Goal: Task Accomplishment & Management: Complete application form

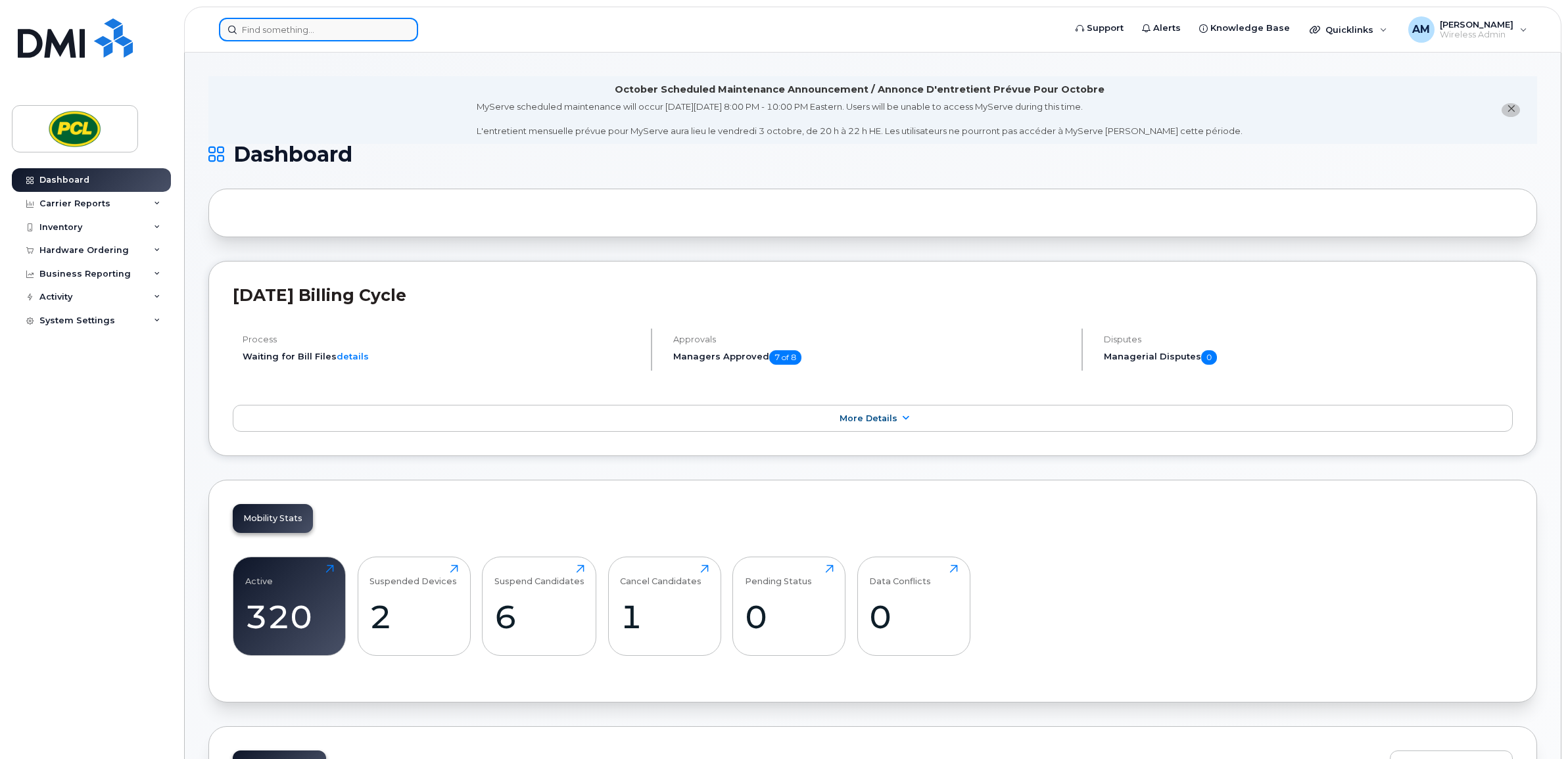
click at [354, 24] on input at bounding box center [318, 30] width 199 height 24
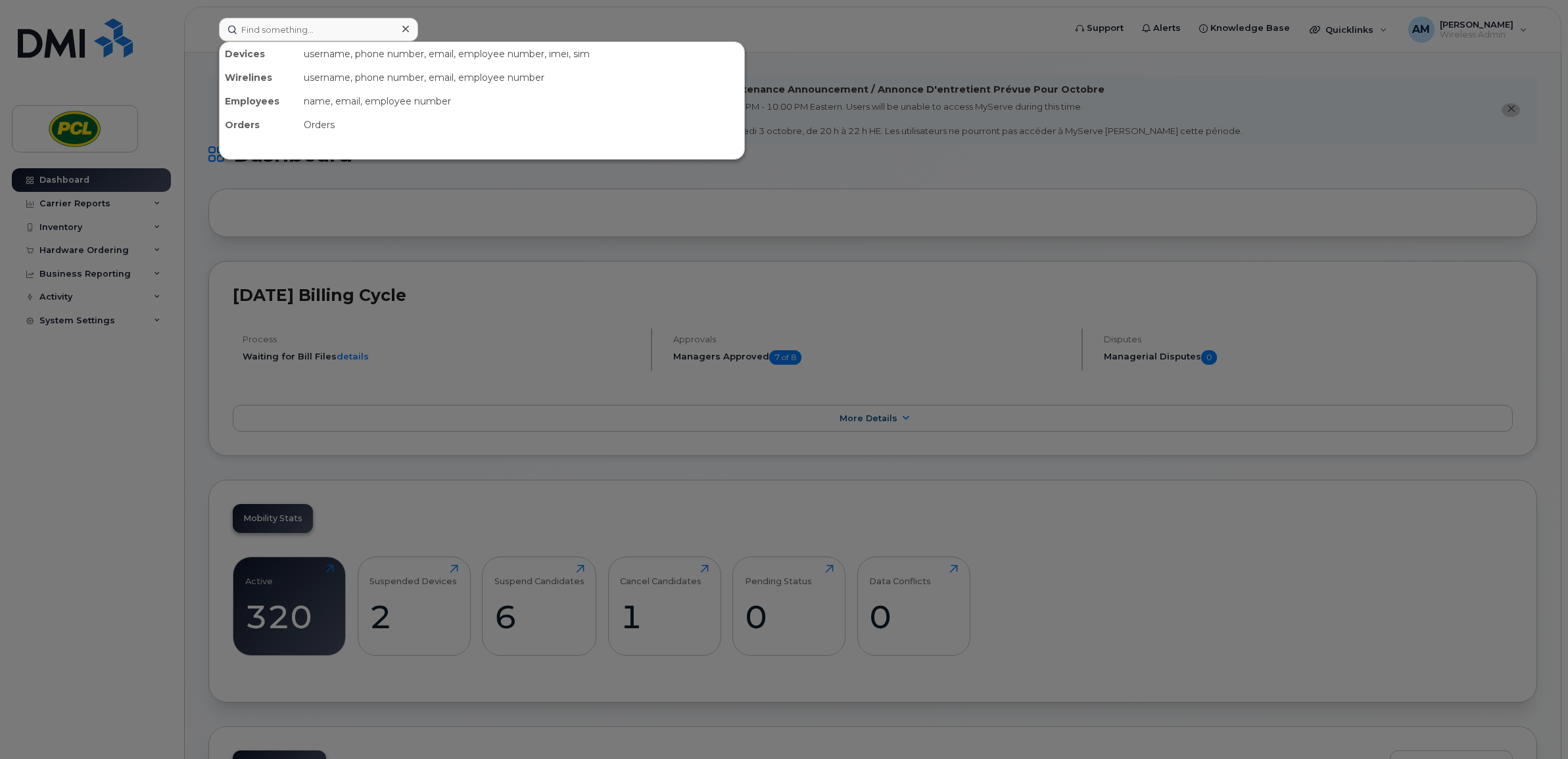
click at [496, 209] on div at bounding box center [784, 379] width 1568 height 759
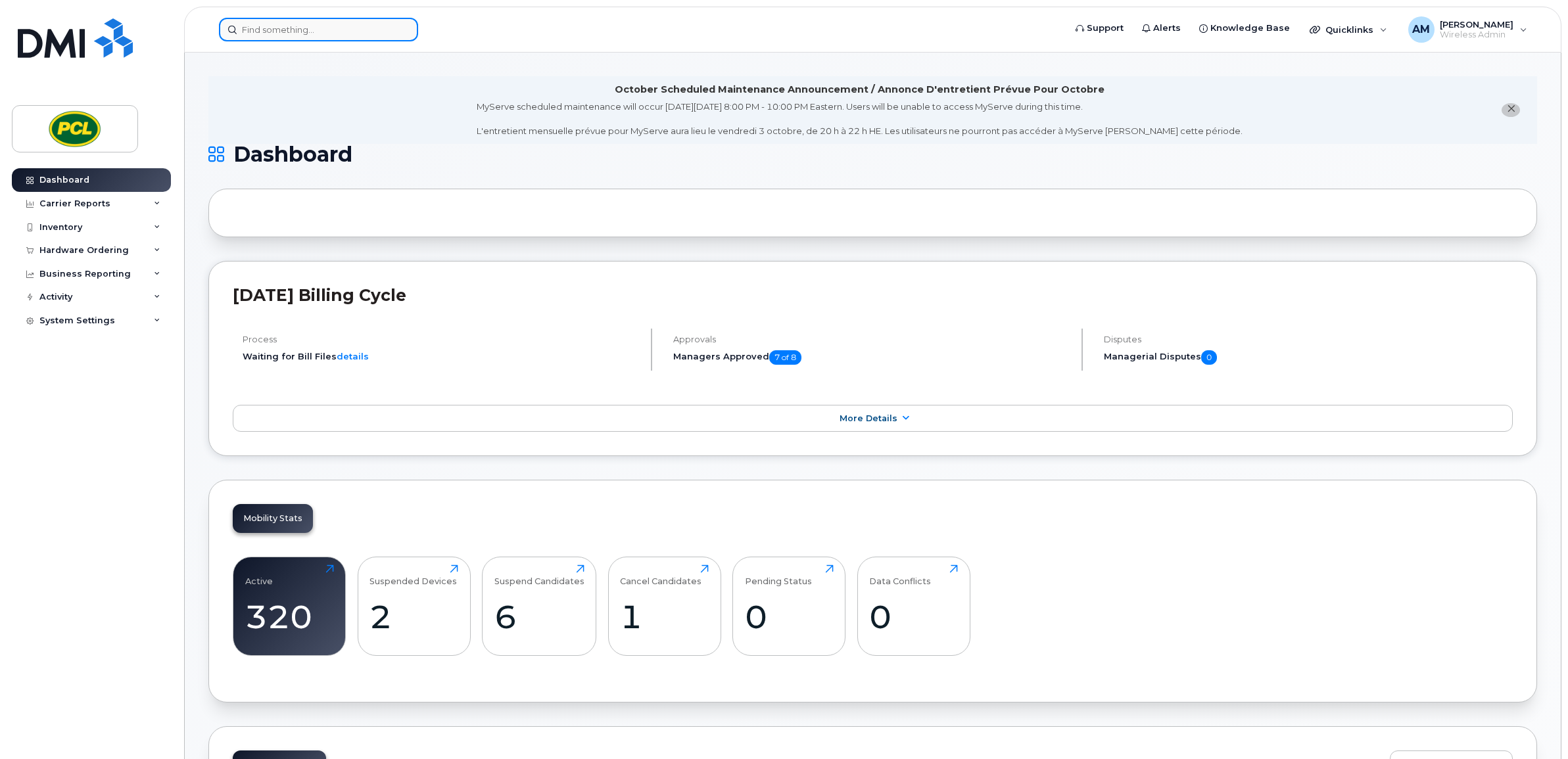
click at [330, 34] on input at bounding box center [318, 30] width 199 height 24
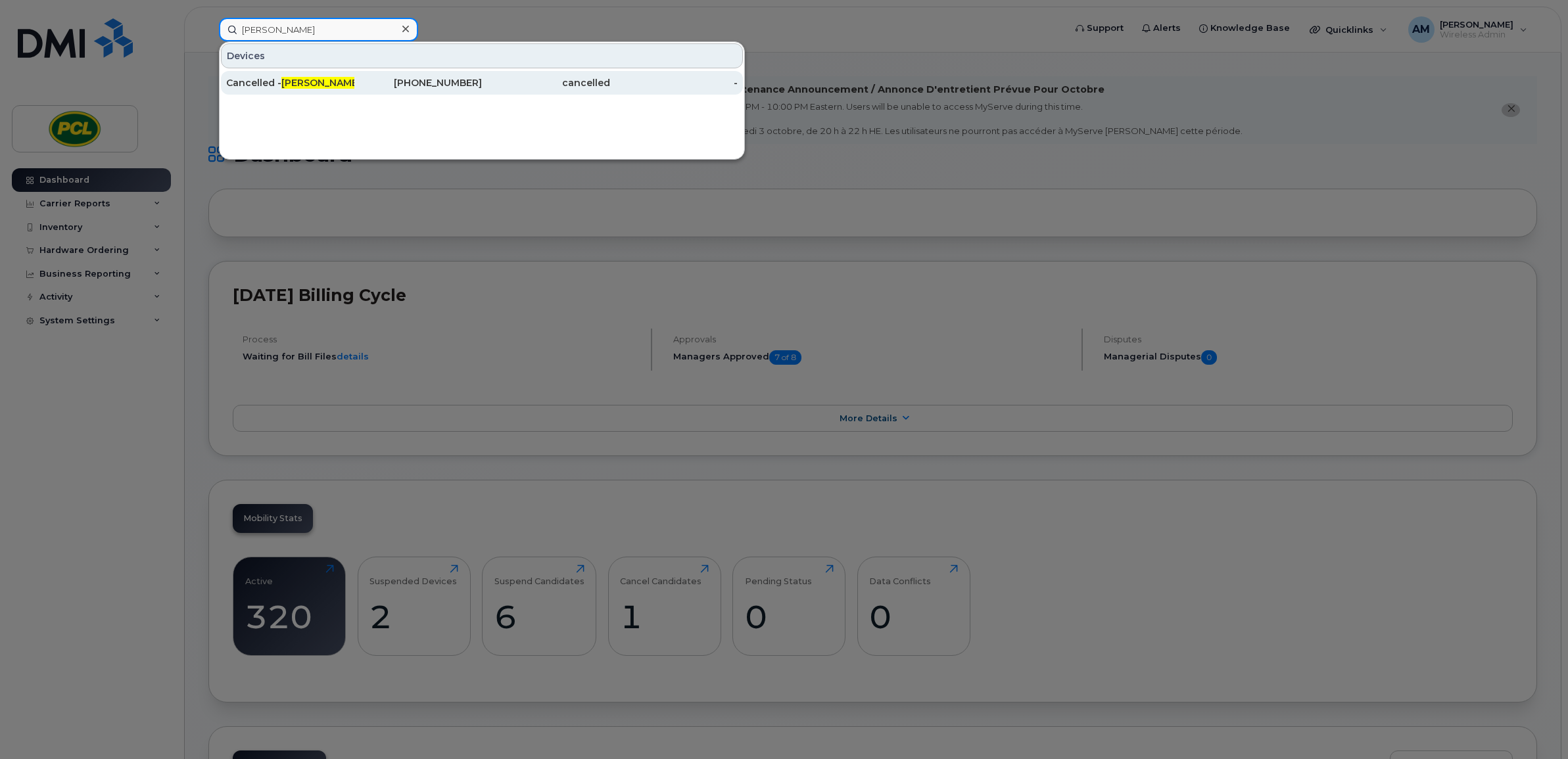
type input "JAMAL"
click at [336, 79] on div "Cancelled - Jamal Rahamatullah" at bounding box center [290, 83] width 128 height 13
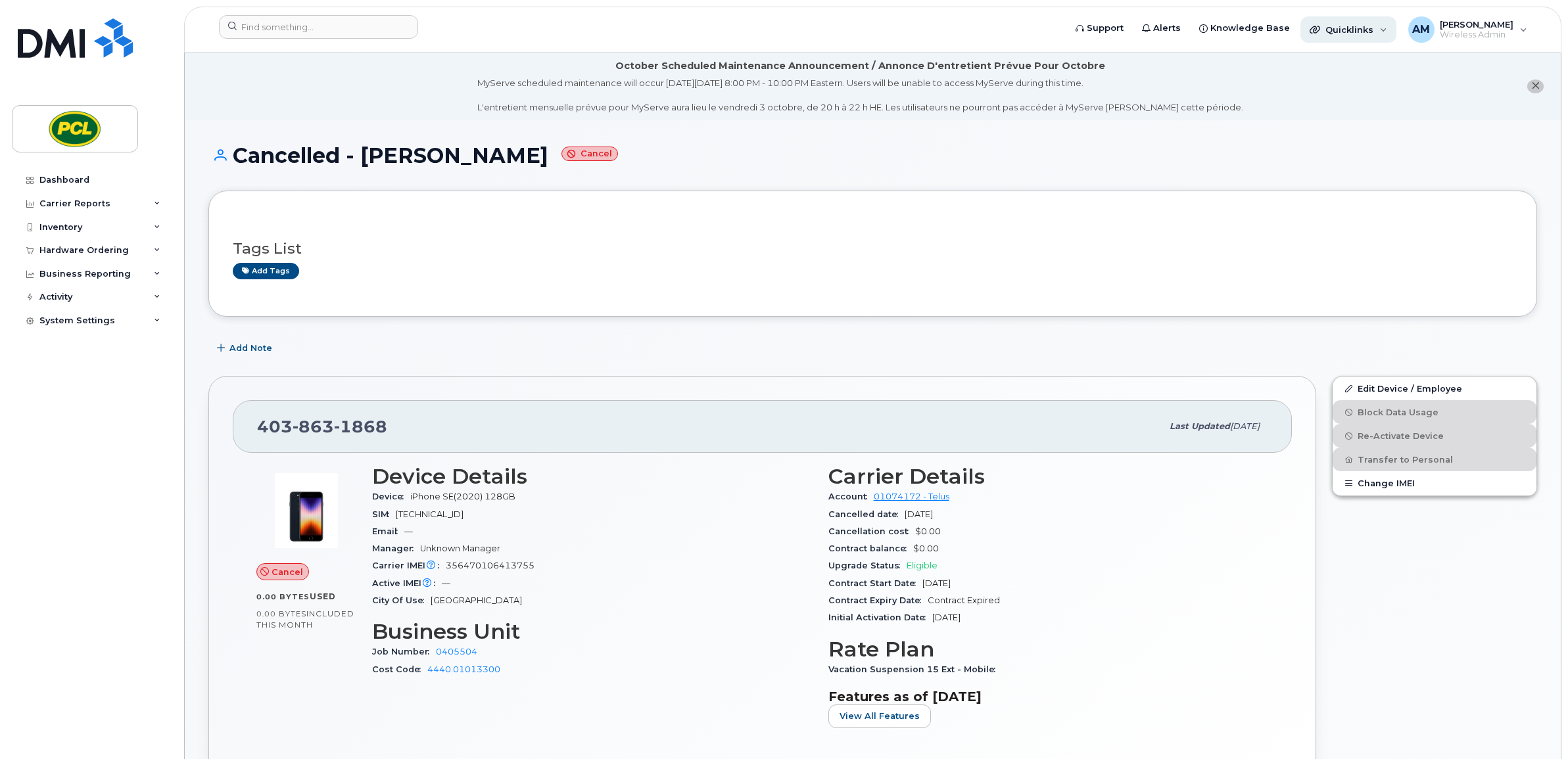
click at [1389, 21] on div "Quicklinks" at bounding box center [1349, 30] width 96 height 27
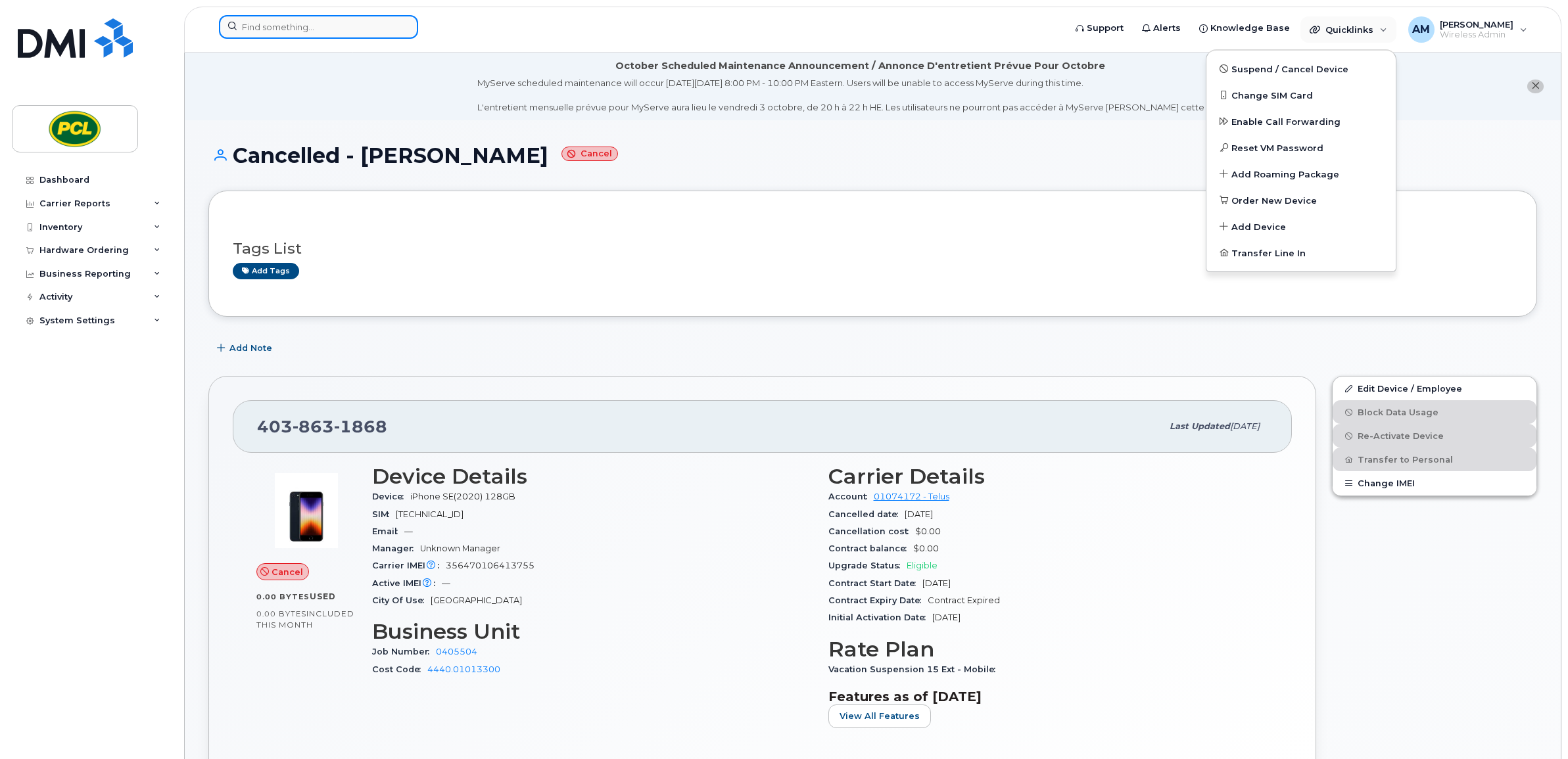
click at [316, 35] on input at bounding box center [318, 27] width 199 height 24
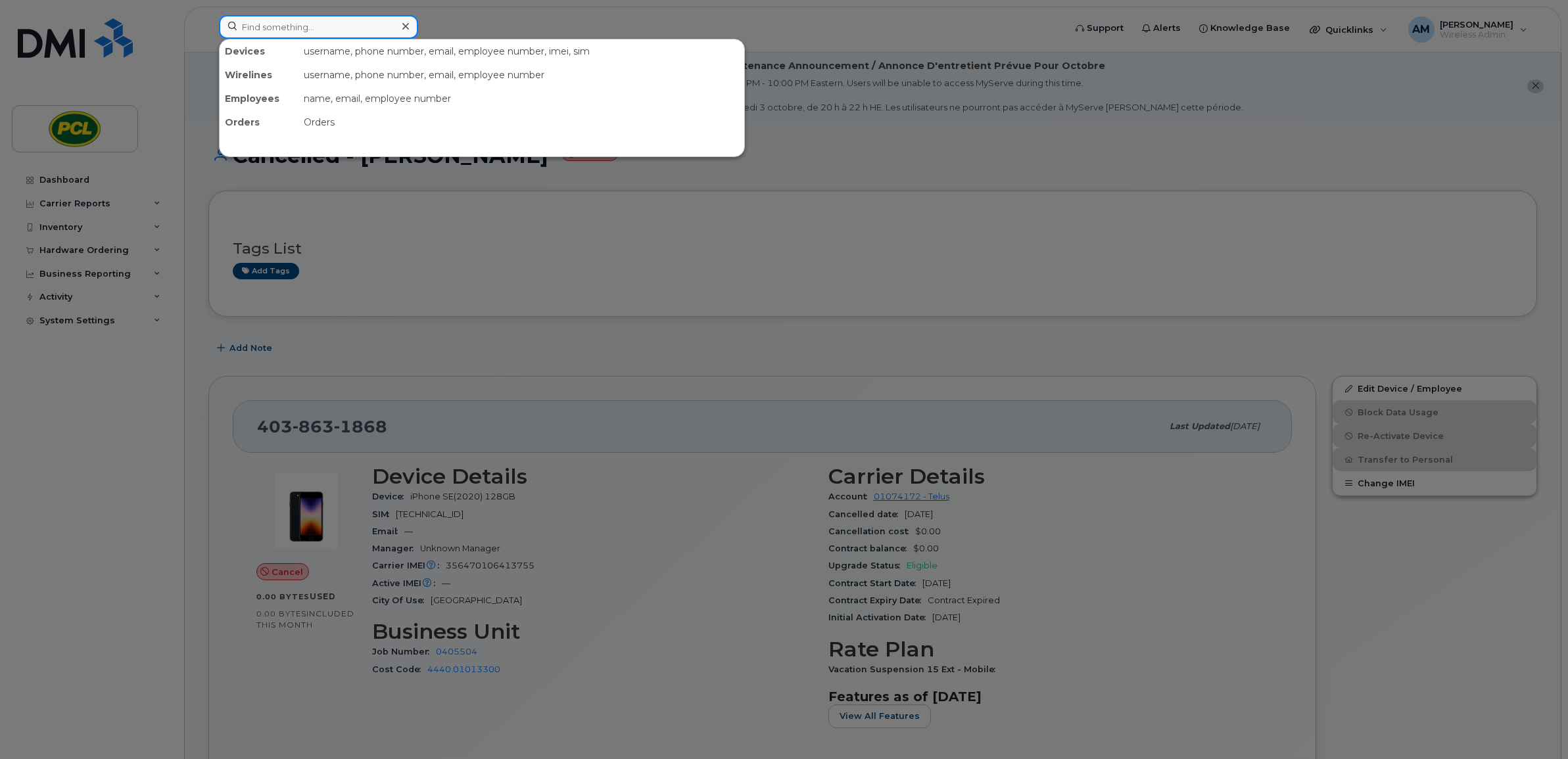
paste input "0435285"
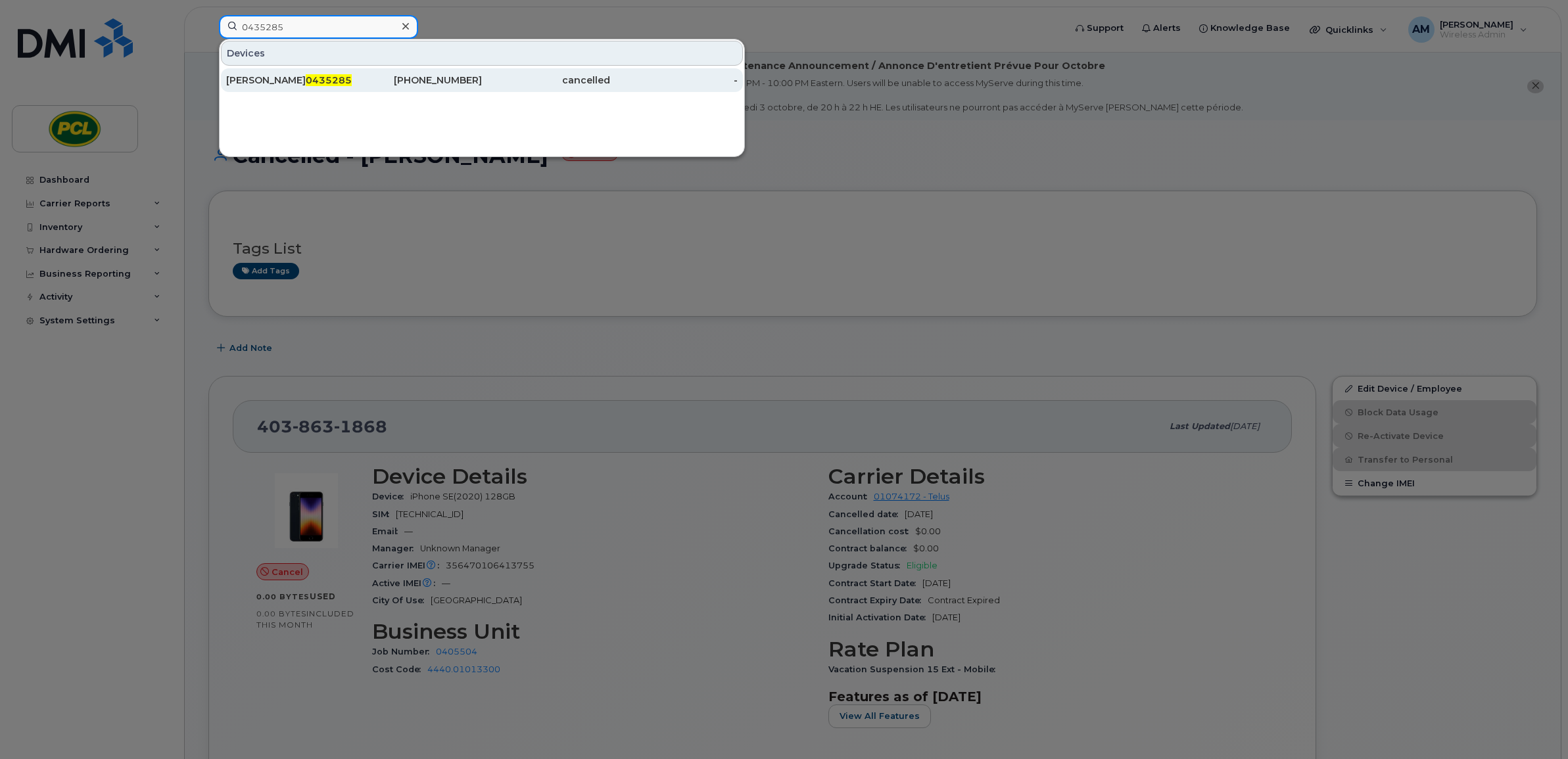
type input "0435285"
click at [324, 81] on span "0435285" at bounding box center [329, 80] width 46 height 12
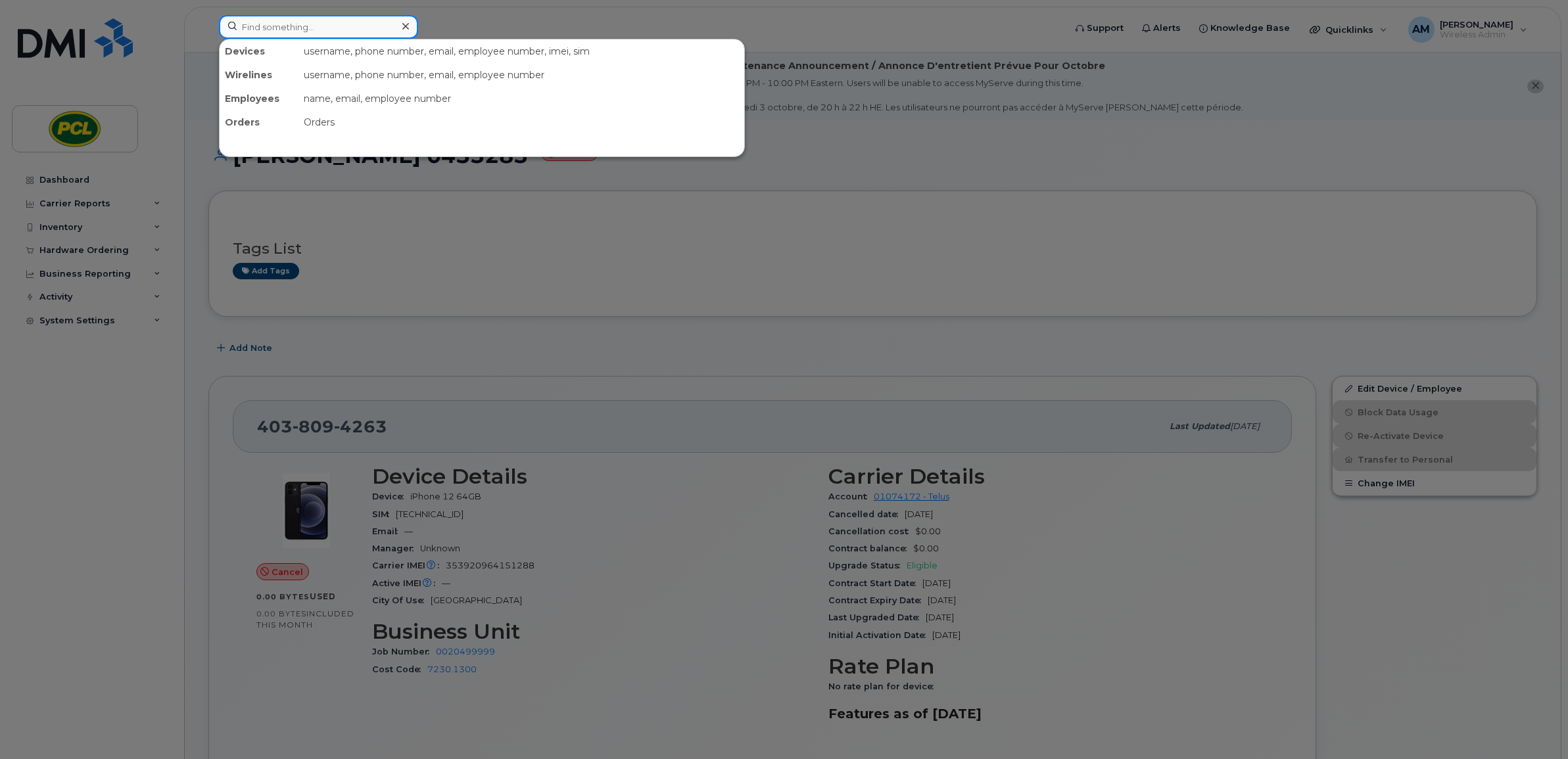
click at [283, 28] on input at bounding box center [318, 27] width 199 height 24
click at [120, 195] on div at bounding box center [784, 379] width 1568 height 759
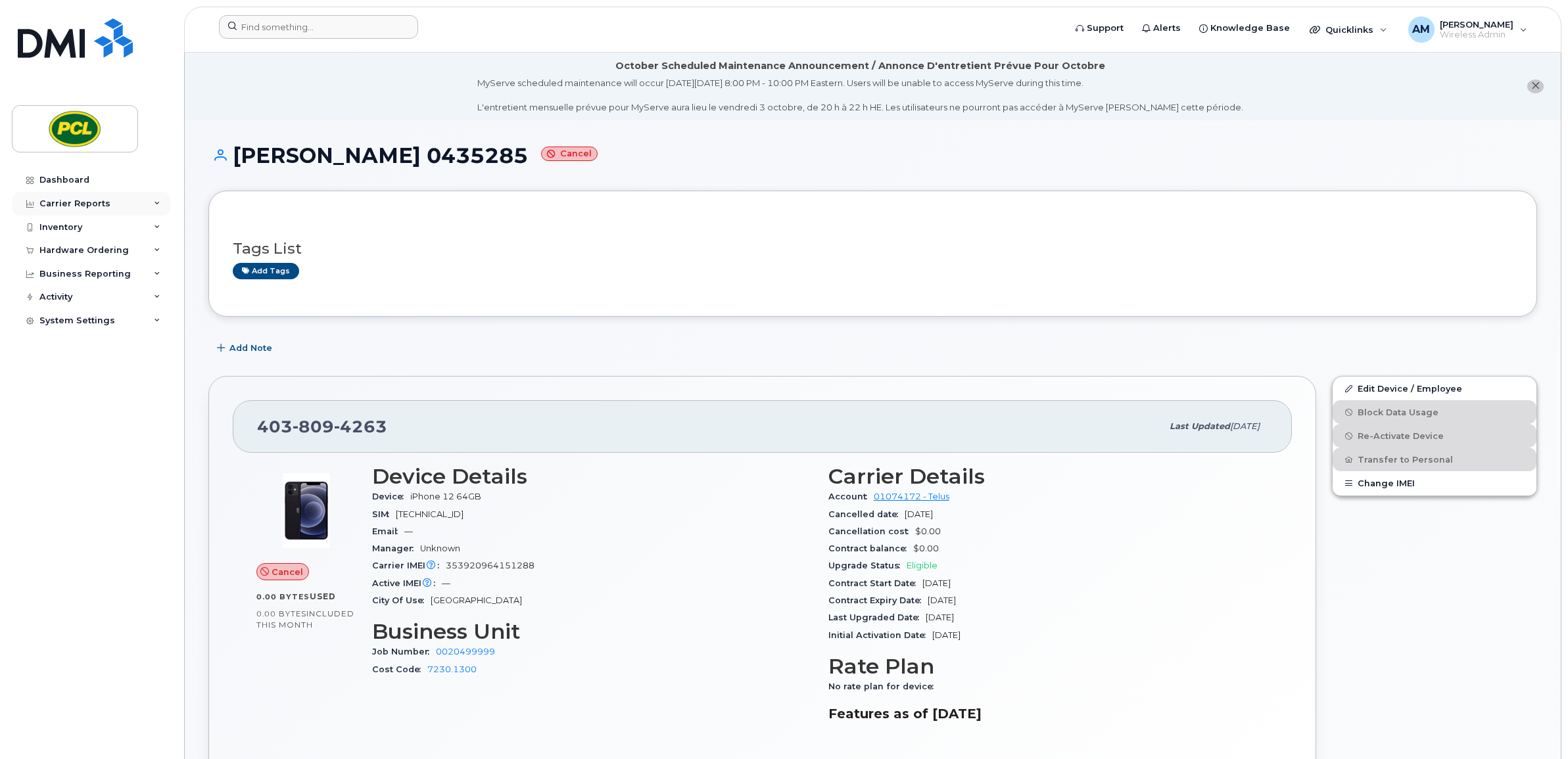
click at [116, 205] on div "Carrier Reports" at bounding box center [91, 204] width 159 height 24
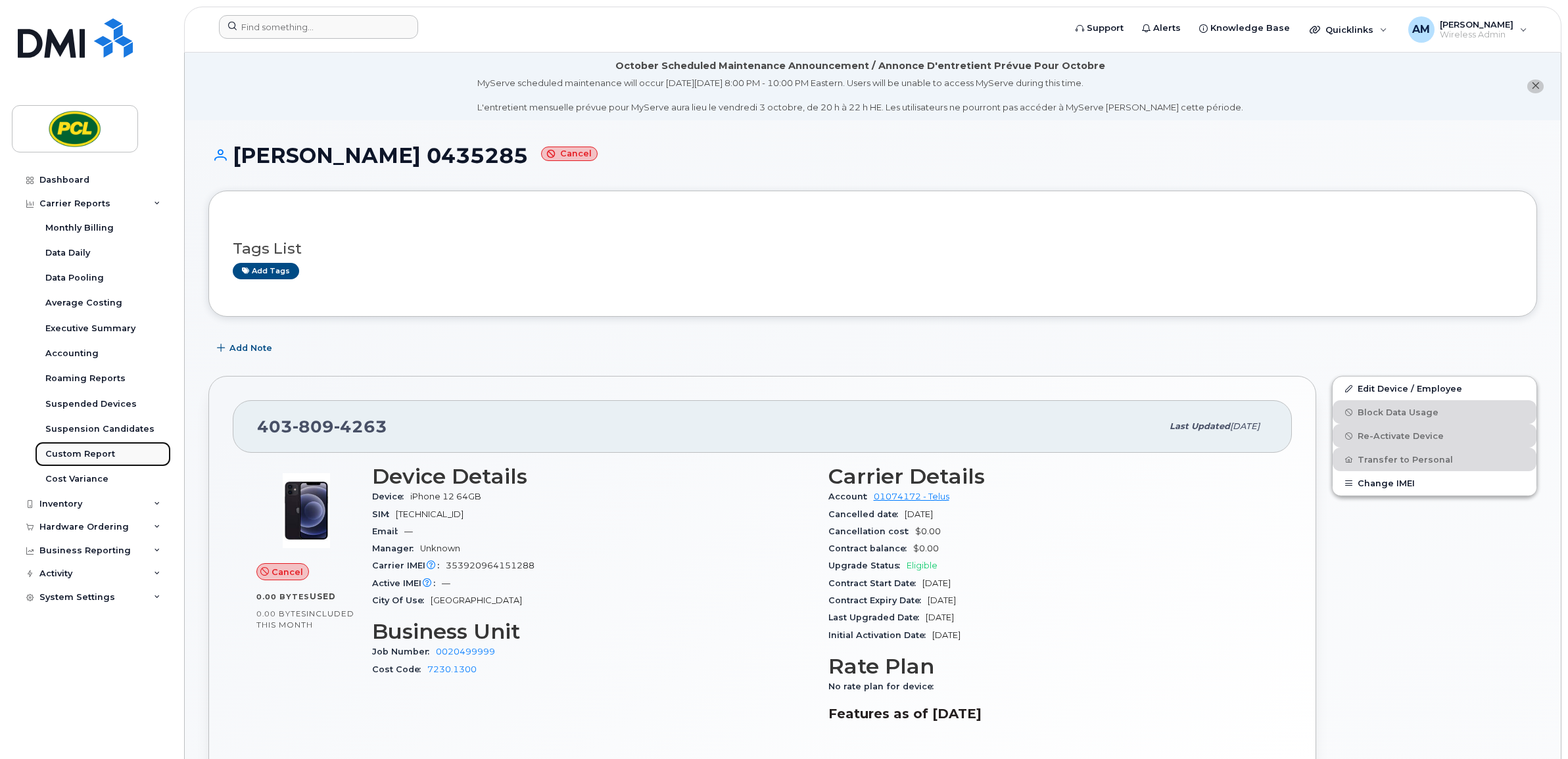
click at [96, 452] on div "Custom Report" at bounding box center [80, 454] width 70 height 12
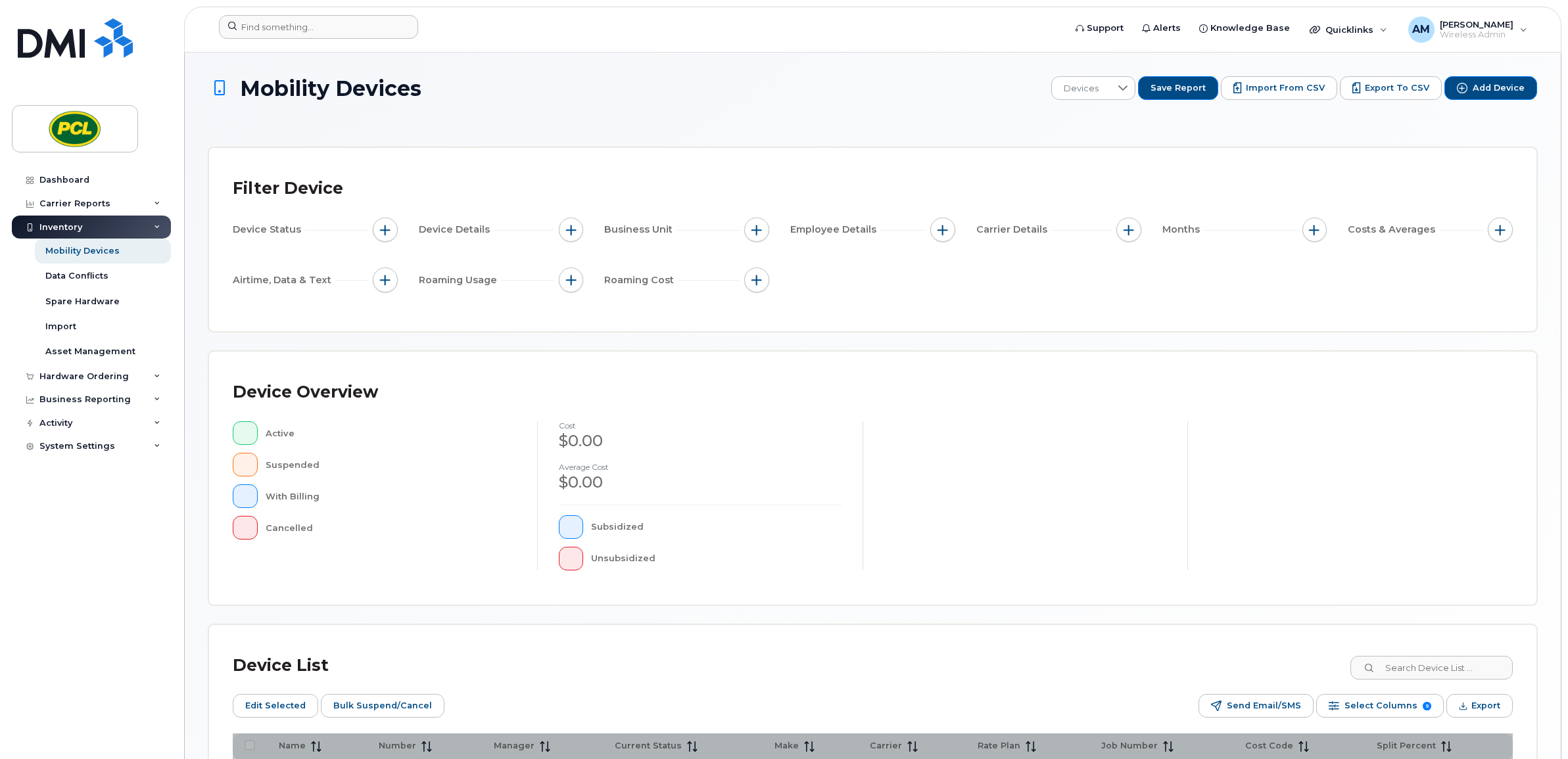
click at [757, 235] on span "button" at bounding box center [756, 230] width 10 height 10
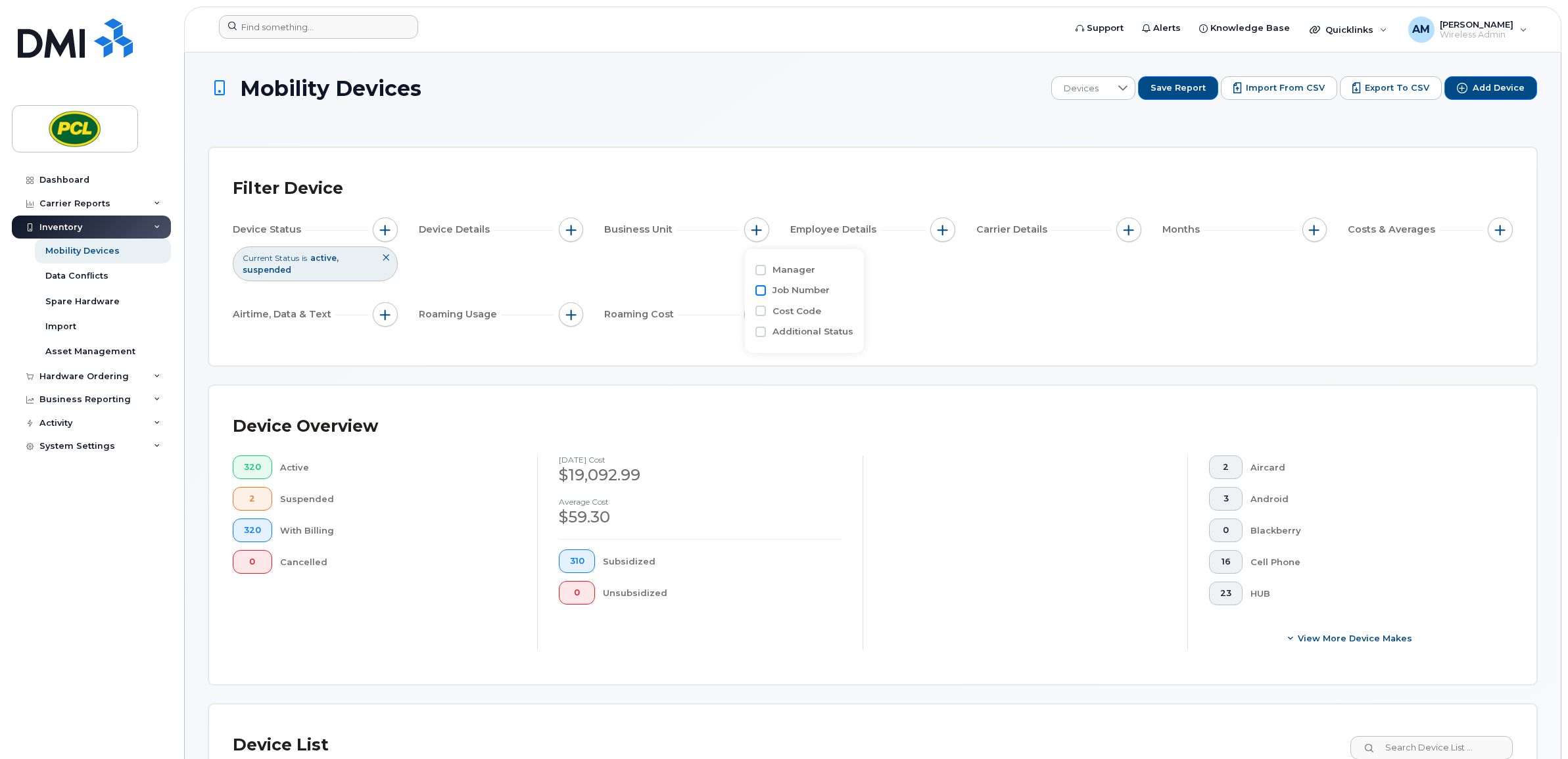
click at [760, 292] on input "Job Number" at bounding box center [761, 290] width 10 height 10
checkbox input "true"
click at [779, 312] on span "is" at bounding box center [832, 317] width 113 height 24
click at [787, 318] on span "is" at bounding box center [832, 317] width 113 height 24
click at [793, 342] on input "text" at bounding box center [844, 347] width 115 height 12
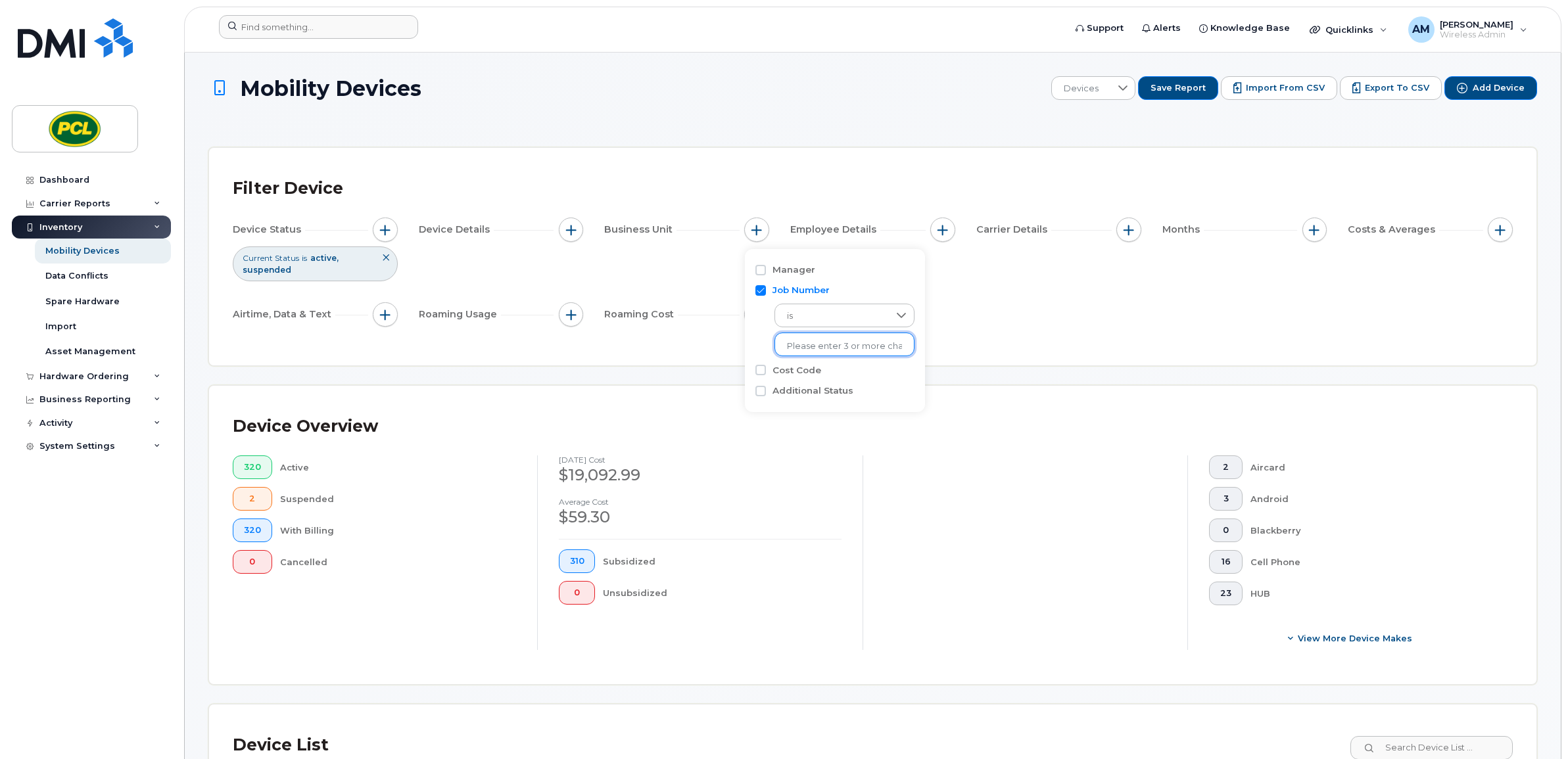
paste input "0435285"
type input "0435285"
click at [847, 370] on li "- 0435285" at bounding box center [837, 373] width 125 height 24
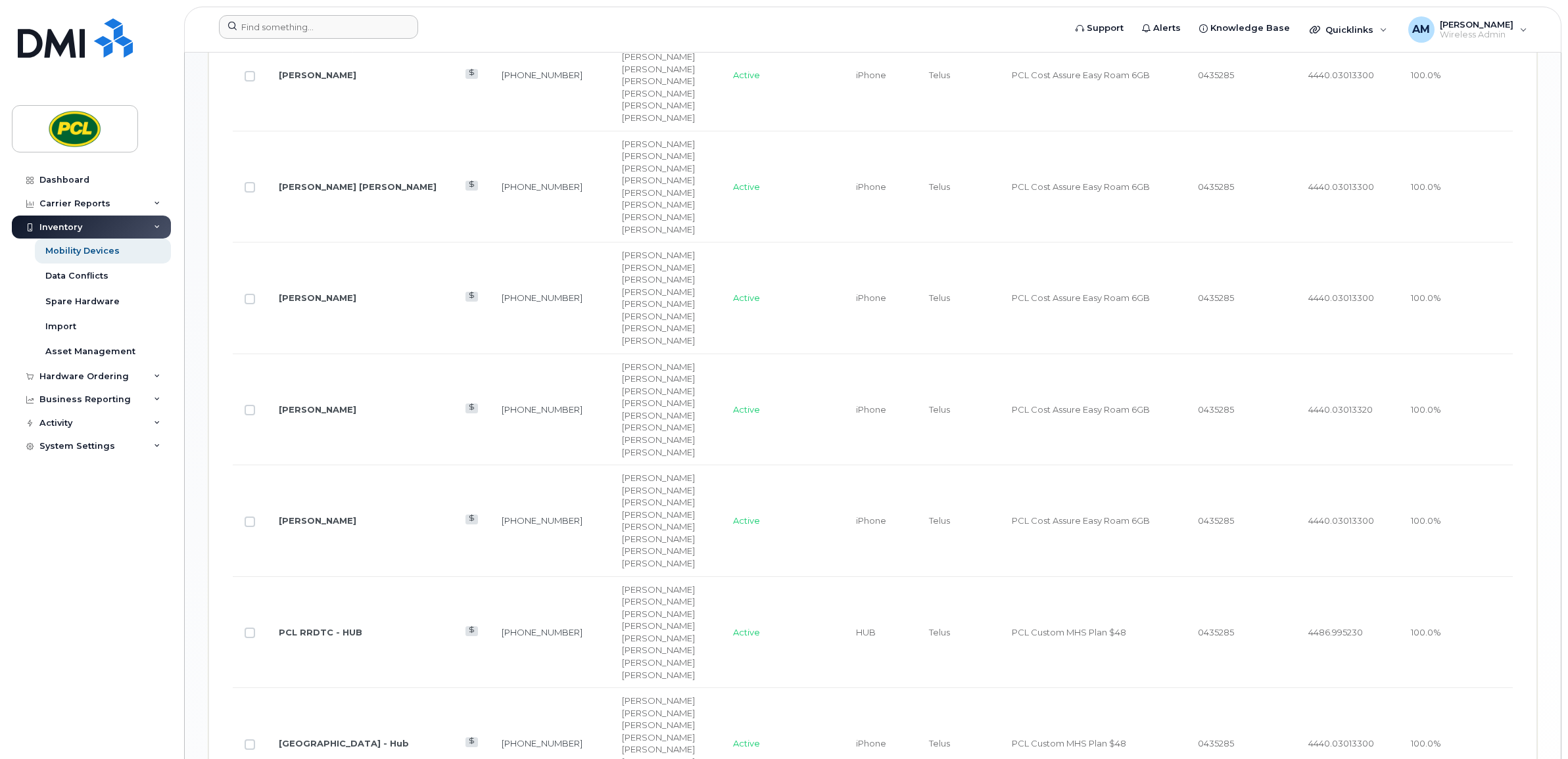
scroll to position [764, 0]
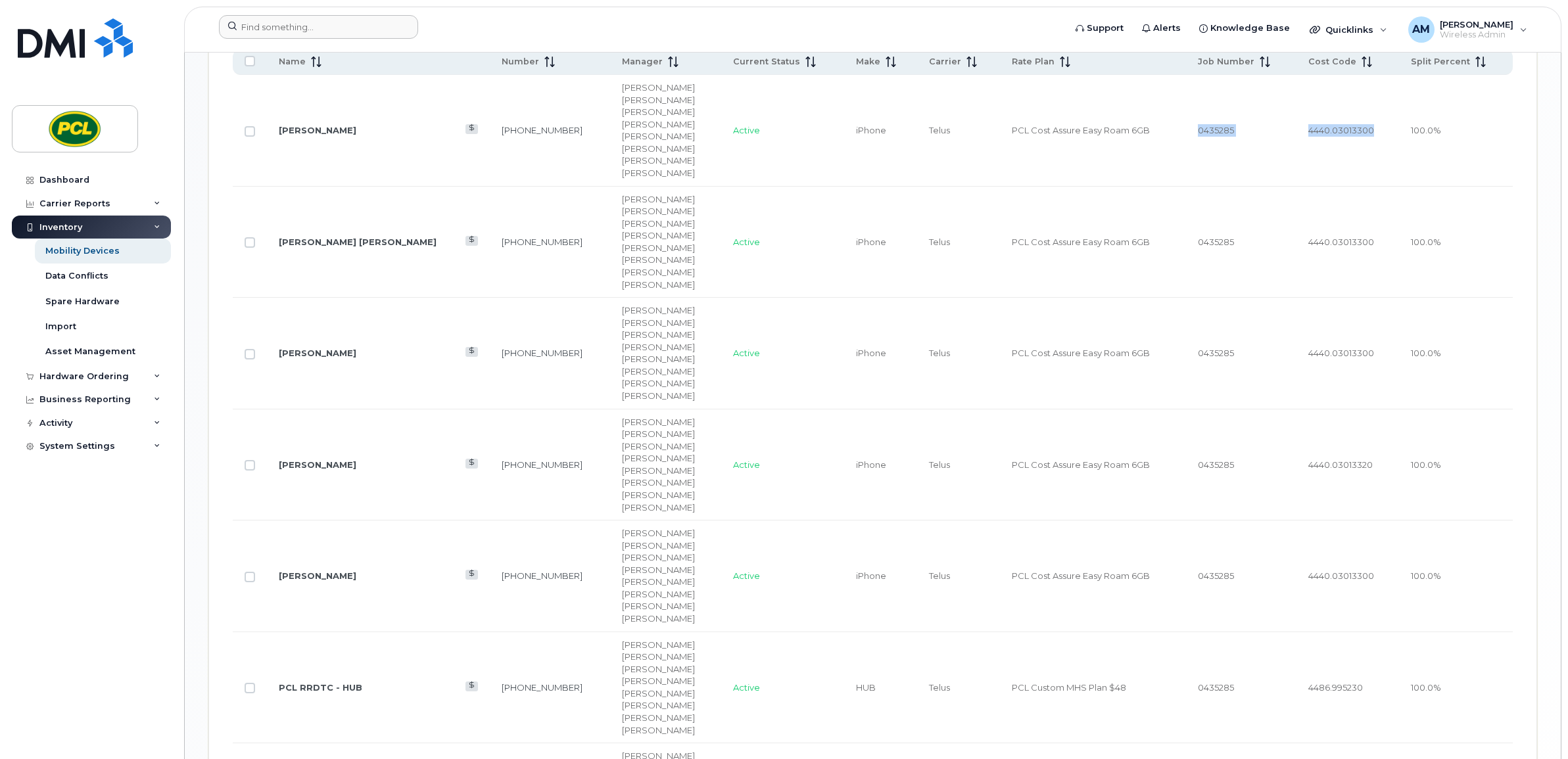
drag, startPoint x: 1372, startPoint y: 126, endPoint x: 1141, endPoint y: 133, distance: 231.1
click at [1141, 133] on tr "Mat Giofu 403-519-1438 Kimberley Kim Yvonne Love Zuhaib Nasser Duy Huynh Amanda…" at bounding box center [873, 130] width 1280 height 112
copy tr "0435285 4440.03013300"
click at [1351, 158] on td "4440.03013300" at bounding box center [1347, 130] width 103 height 112
drag, startPoint x: 1366, startPoint y: 128, endPoint x: 1290, endPoint y: 128, distance: 76.0
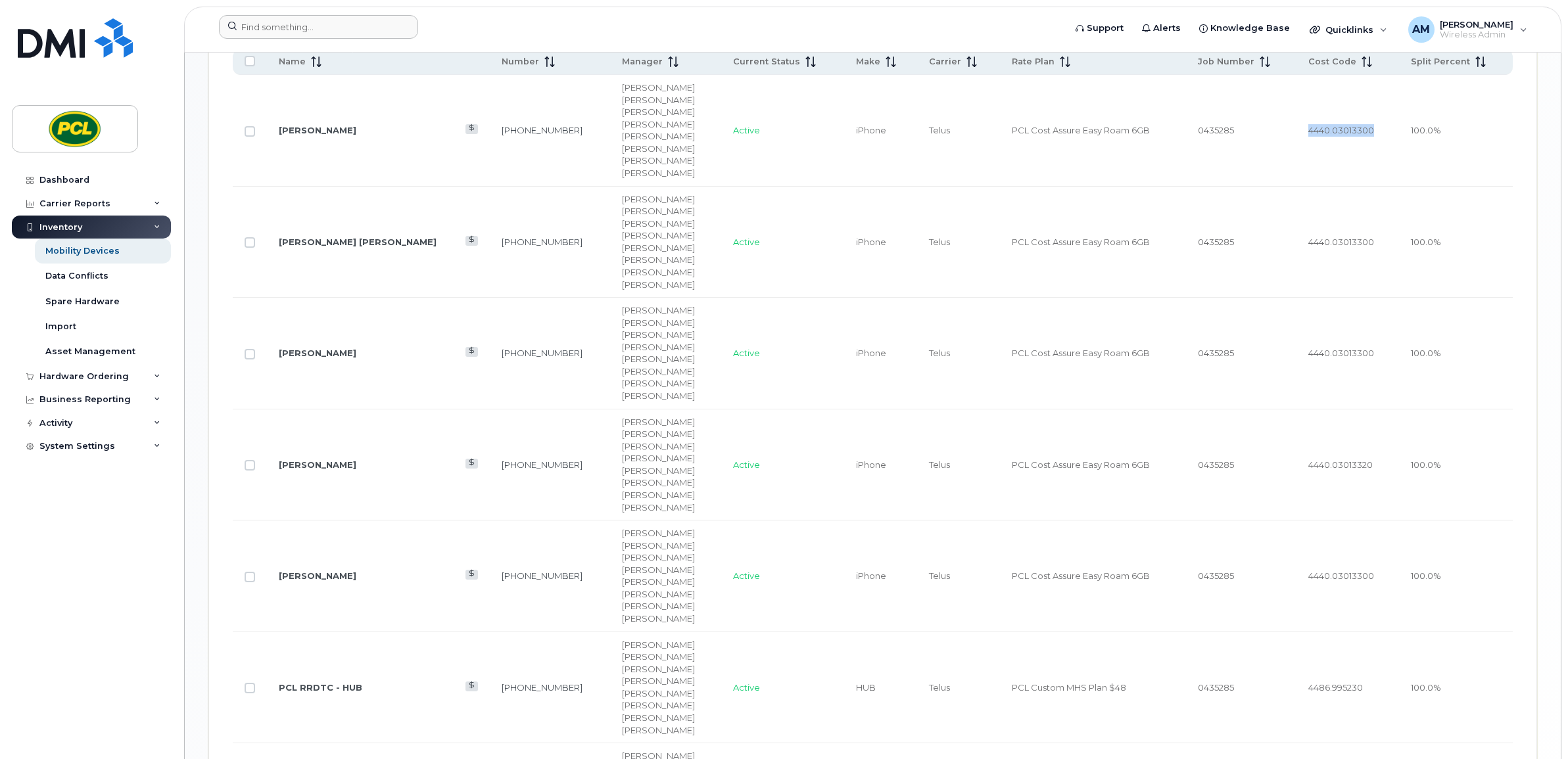
click at [1296, 128] on td "4440.03013300" at bounding box center [1347, 130] width 103 height 112
copy span "4440.03013300"
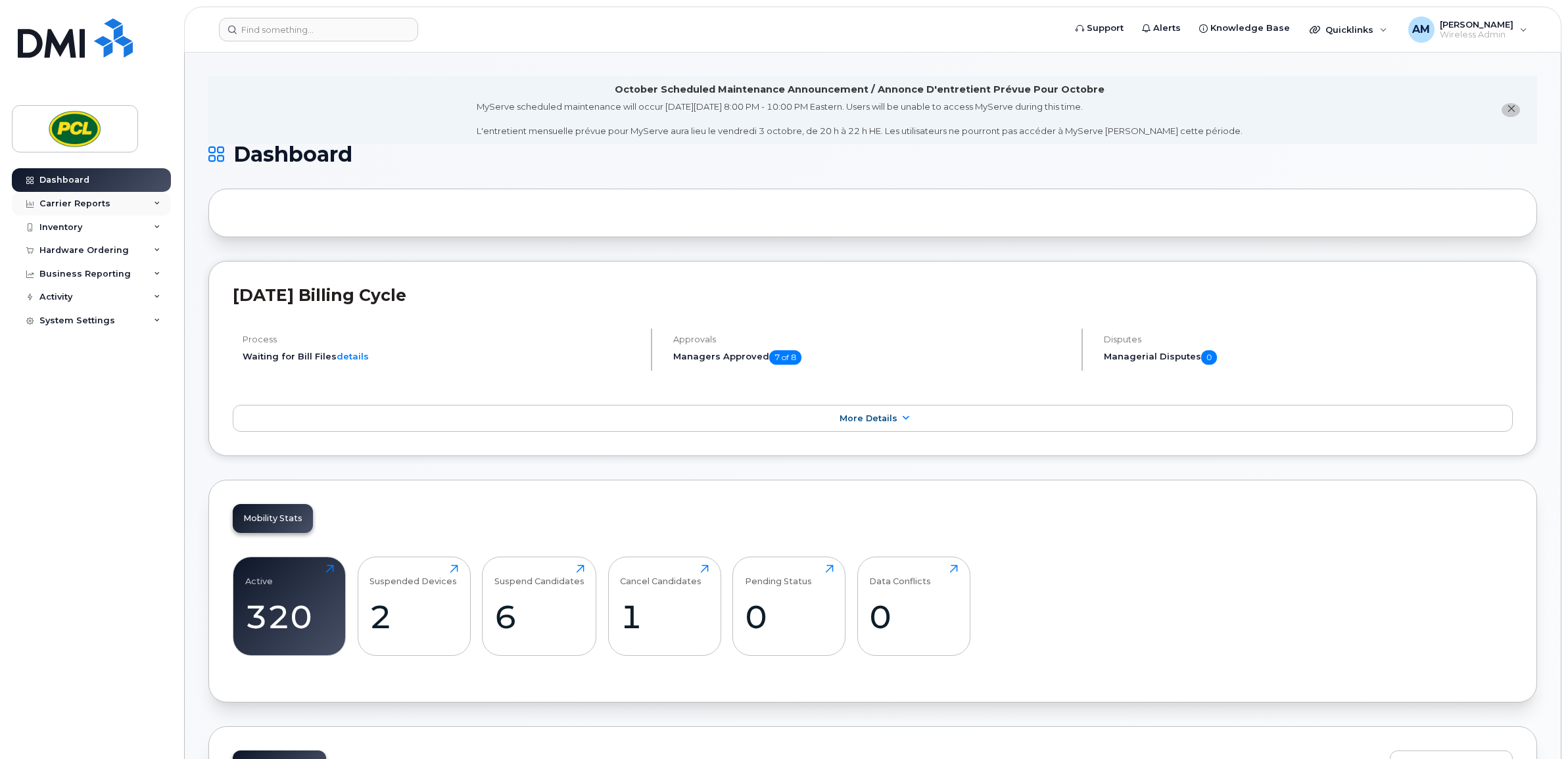
click at [149, 204] on div "Carrier Reports" at bounding box center [91, 204] width 159 height 24
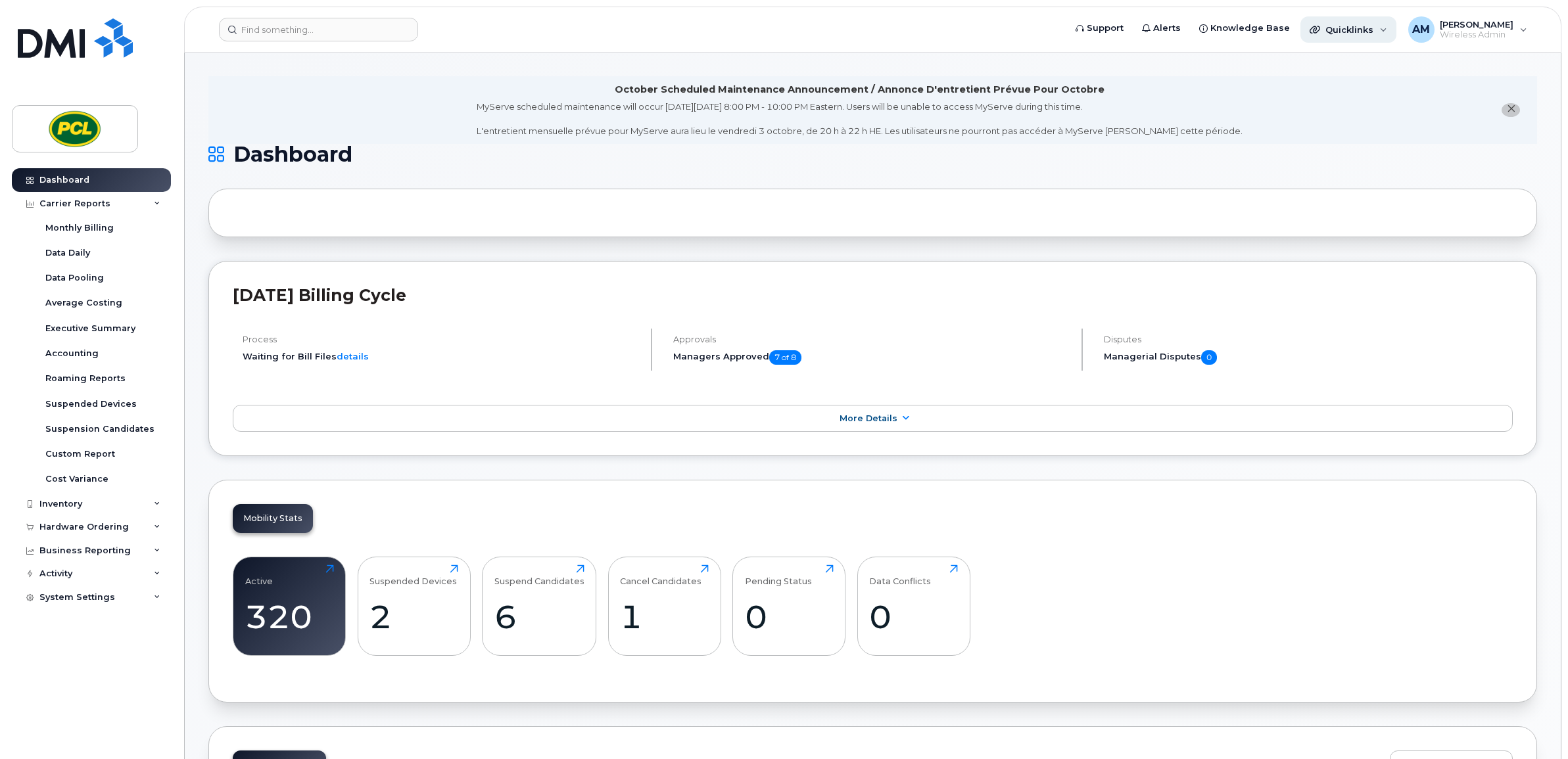
click at [1396, 24] on div "Quicklinks" at bounding box center [1349, 30] width 96 height 27
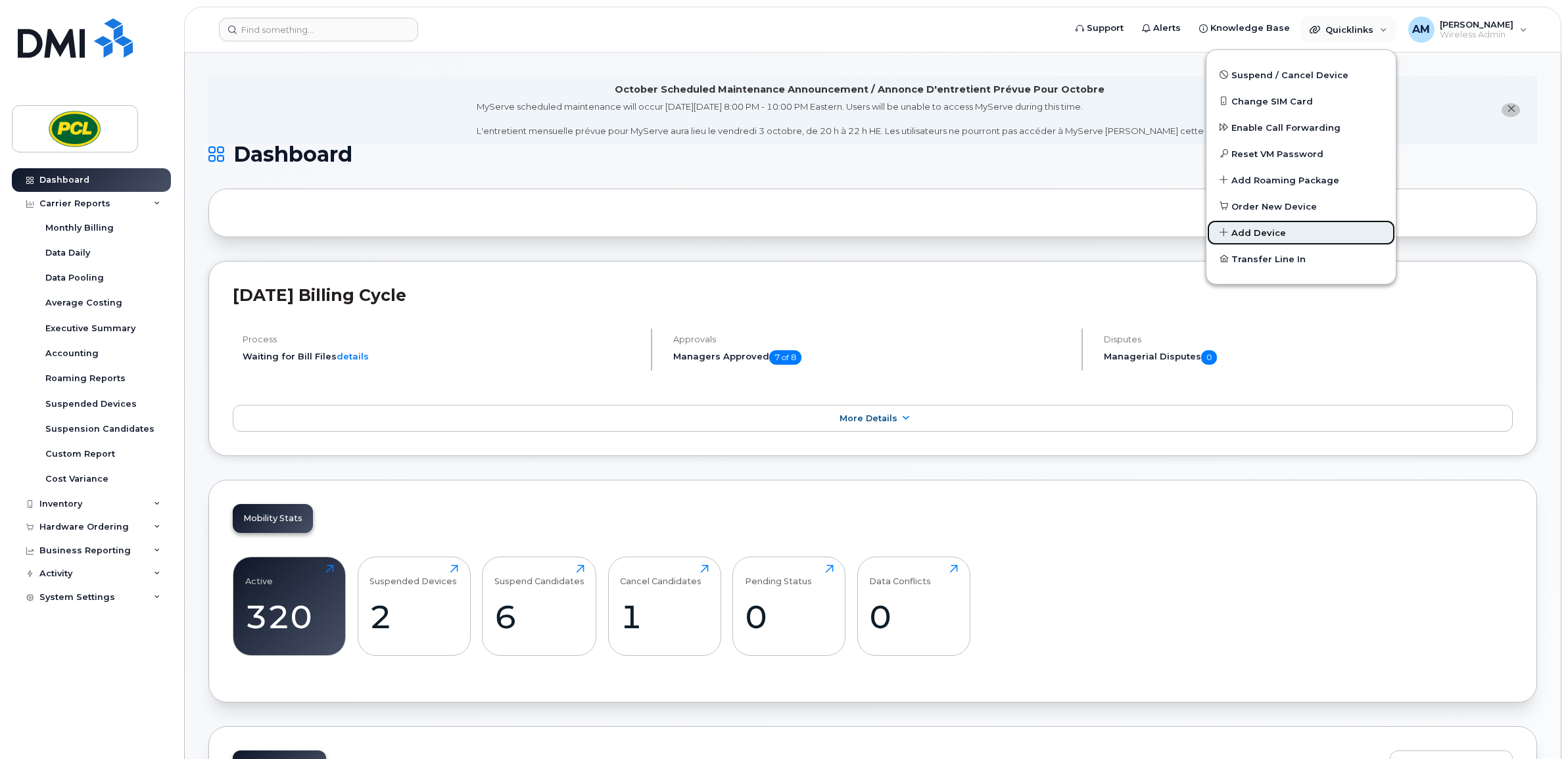
click at [1292, 230] on link "Add Device" at bounding box center [1301, 233] width 190 height 27
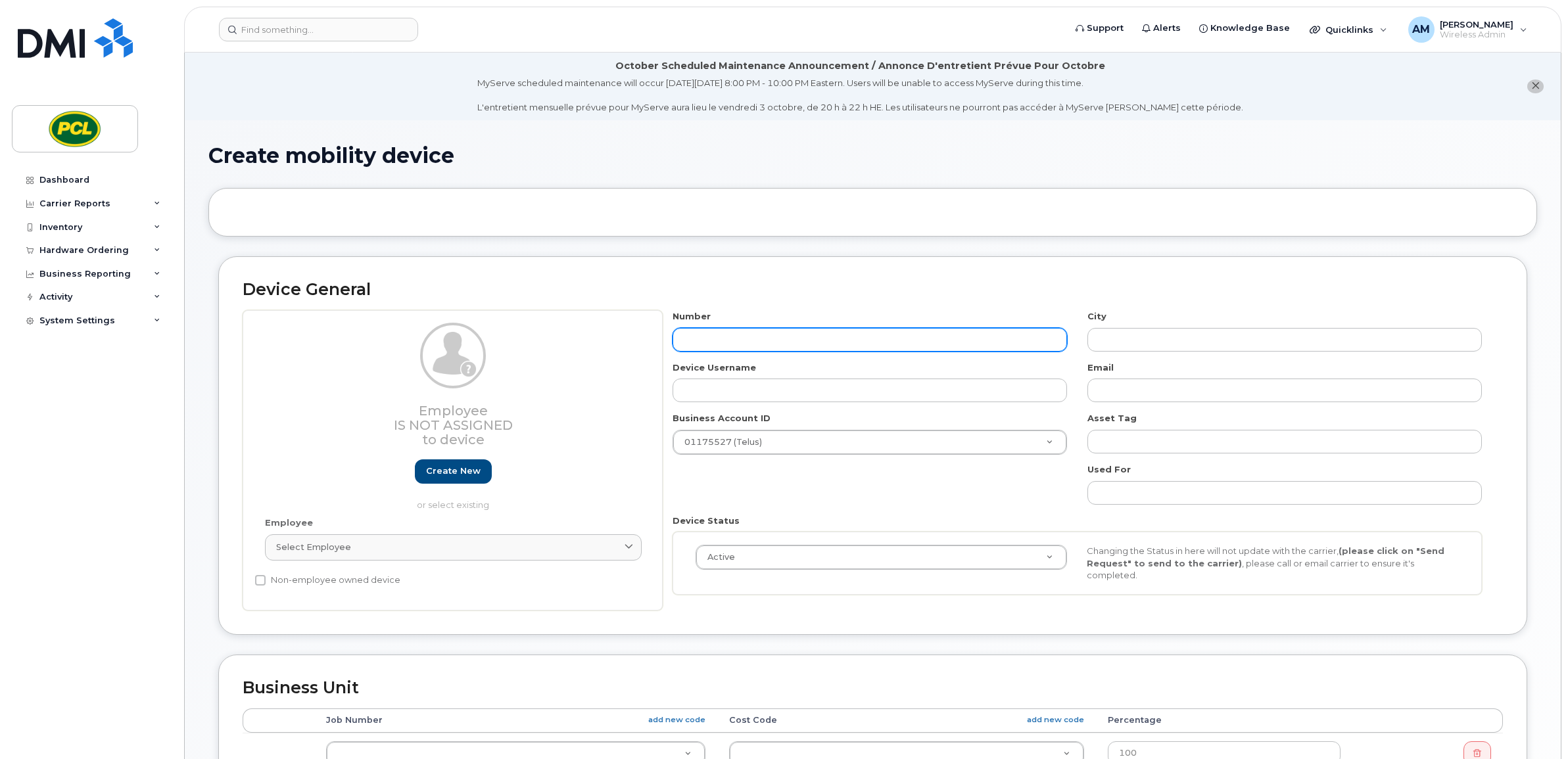
click at [744, 340] on input "text" at bounding box center [870, 340] width 395 height 24
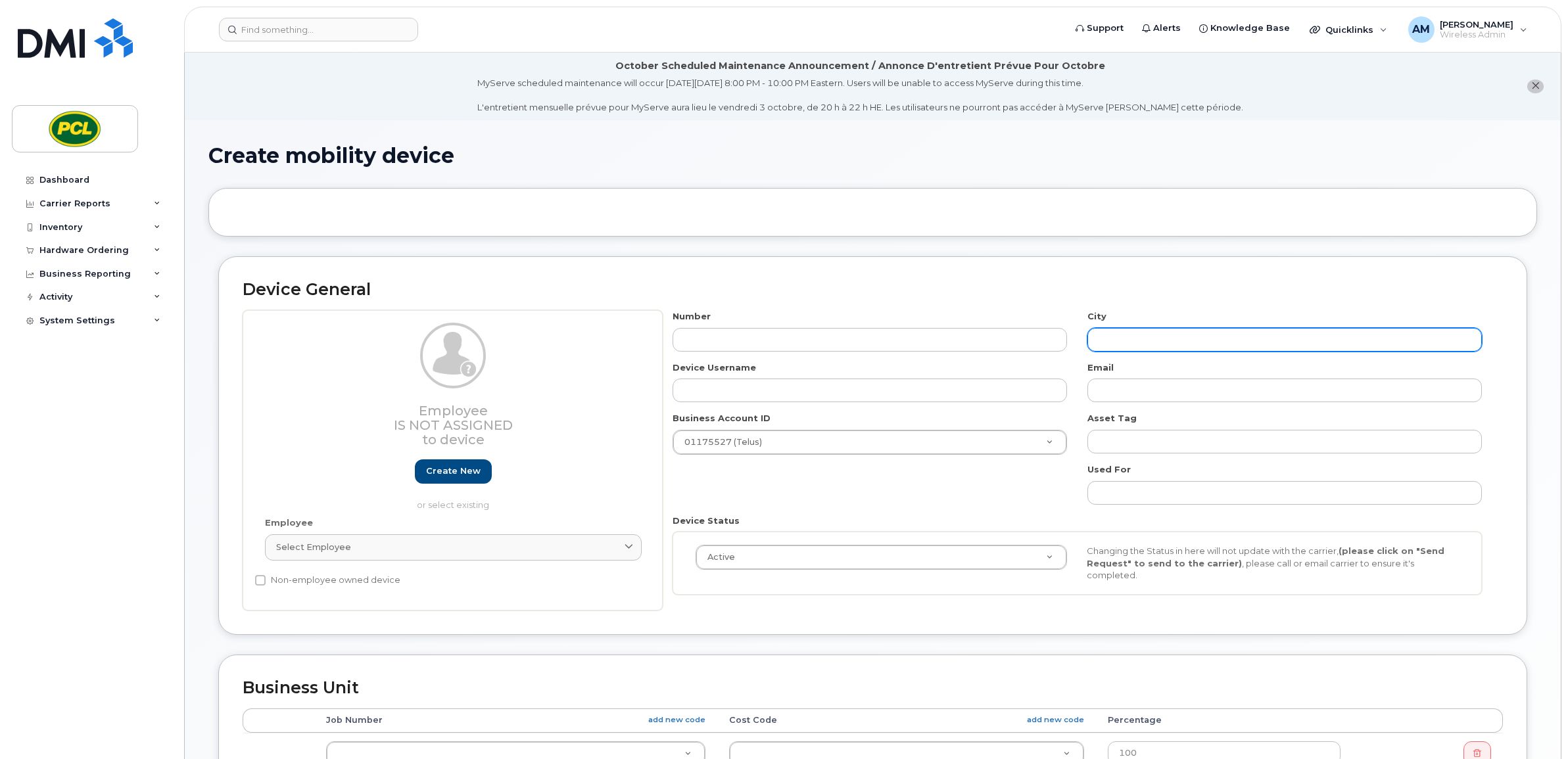
click at [1264, 343] on input "text" at bounding box center [1284, 340] width 395 height 24
type input "c"
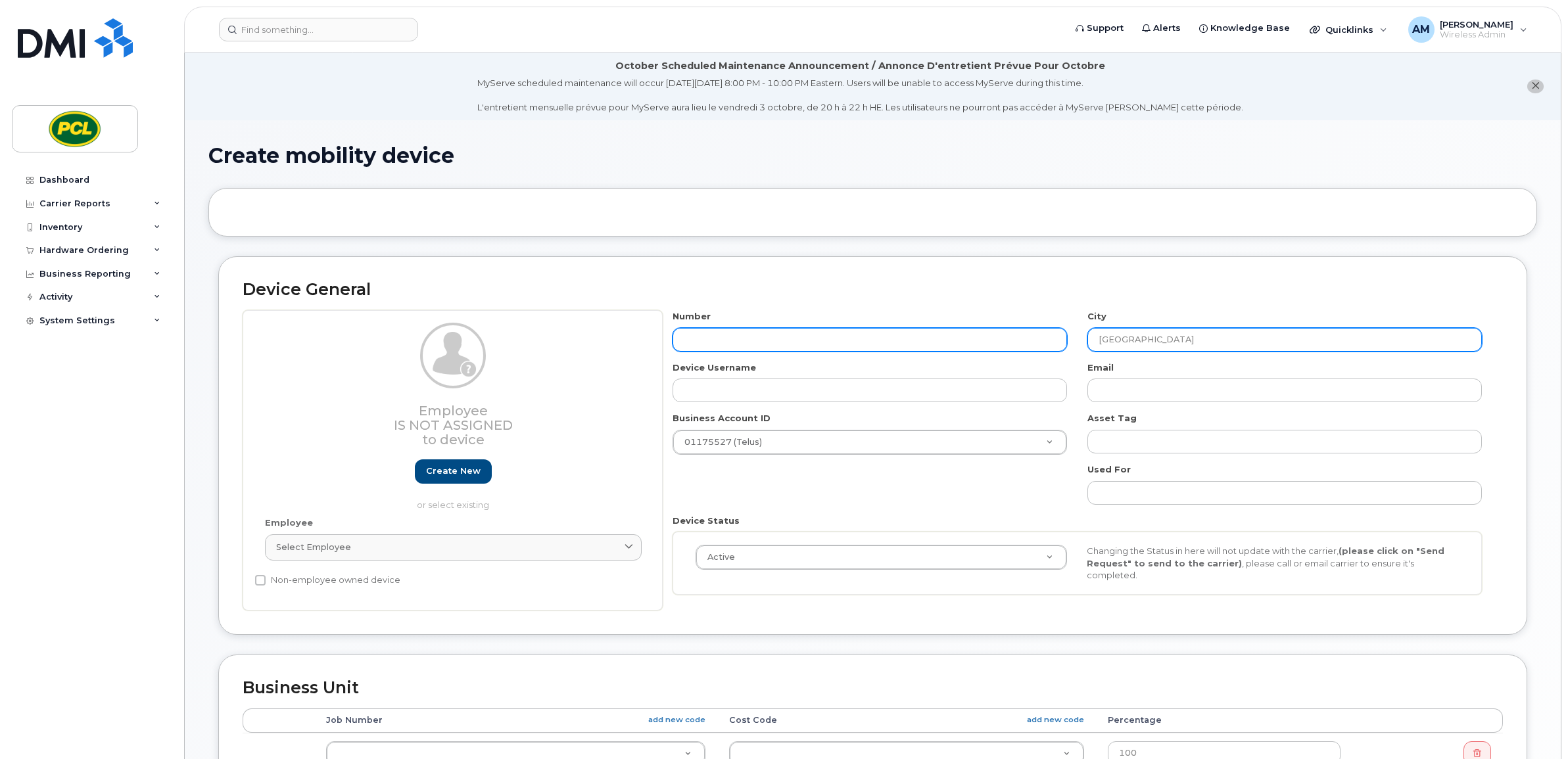
type input "Calgary"
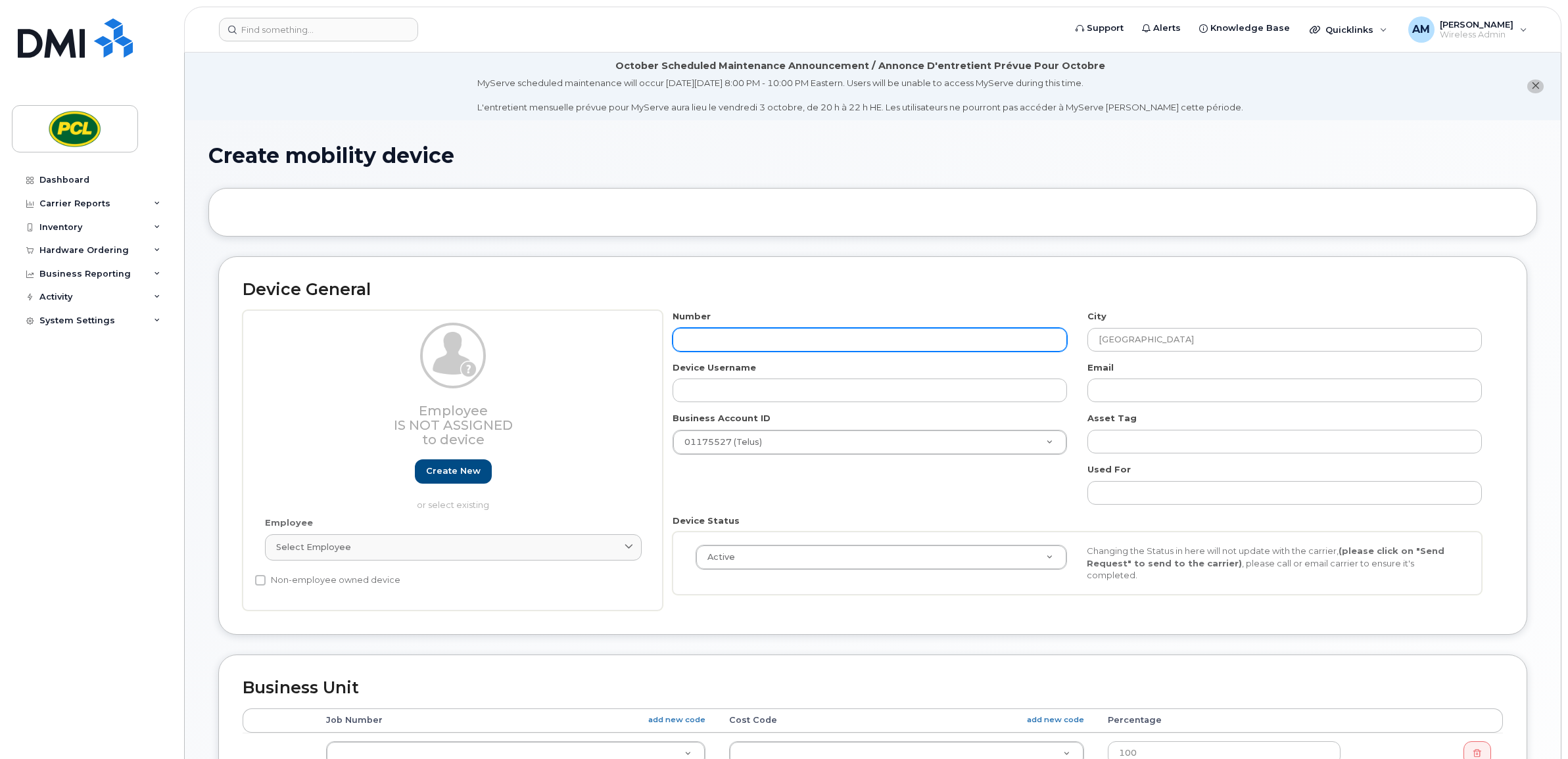
click at [825, 347] on input "text" at bounding box center [870, 340] width 395 height 24
type input "4038"
type input "?"
type input "403874"
type input "Calgary"
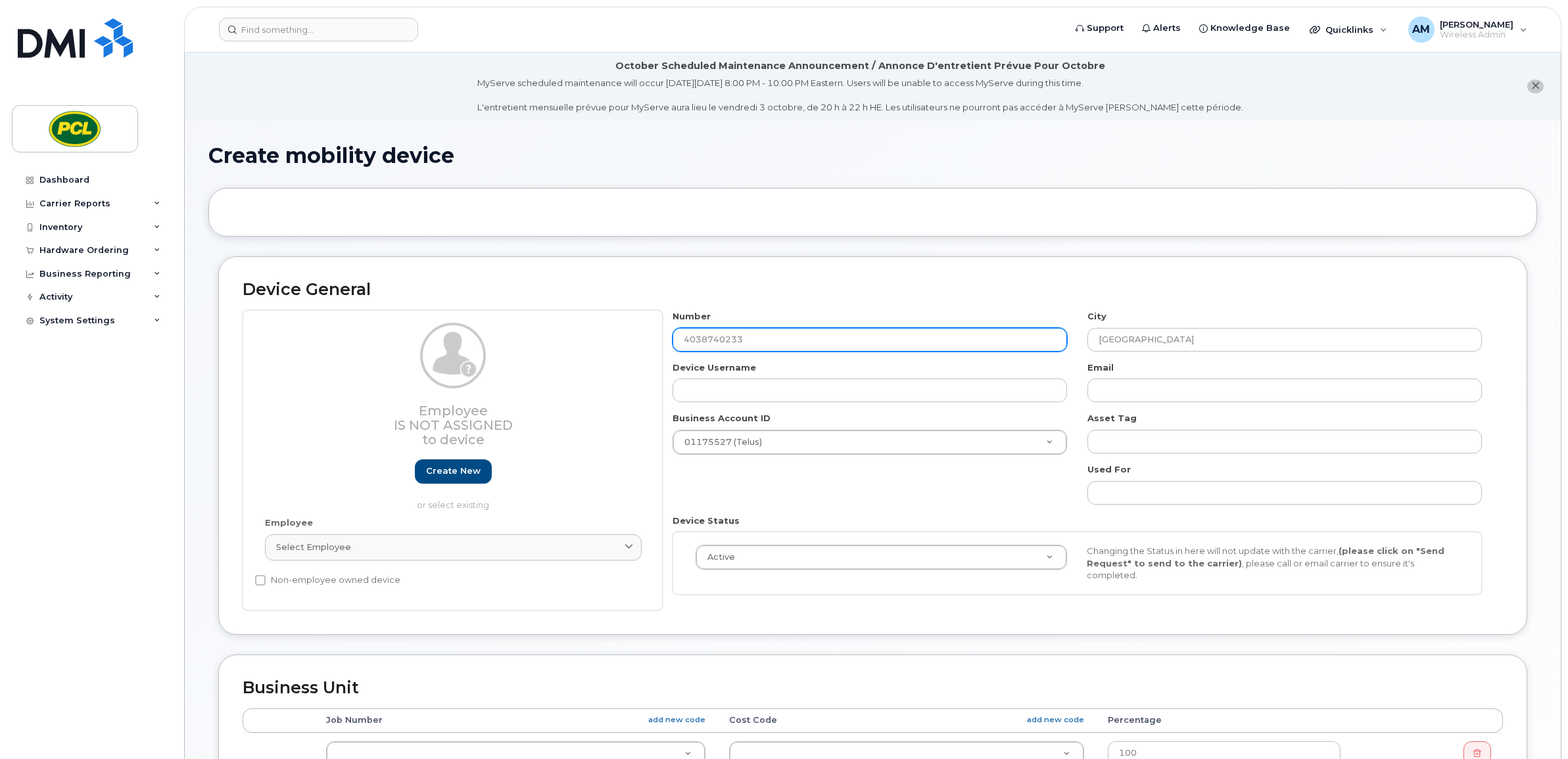
scroll to position [164, 0]
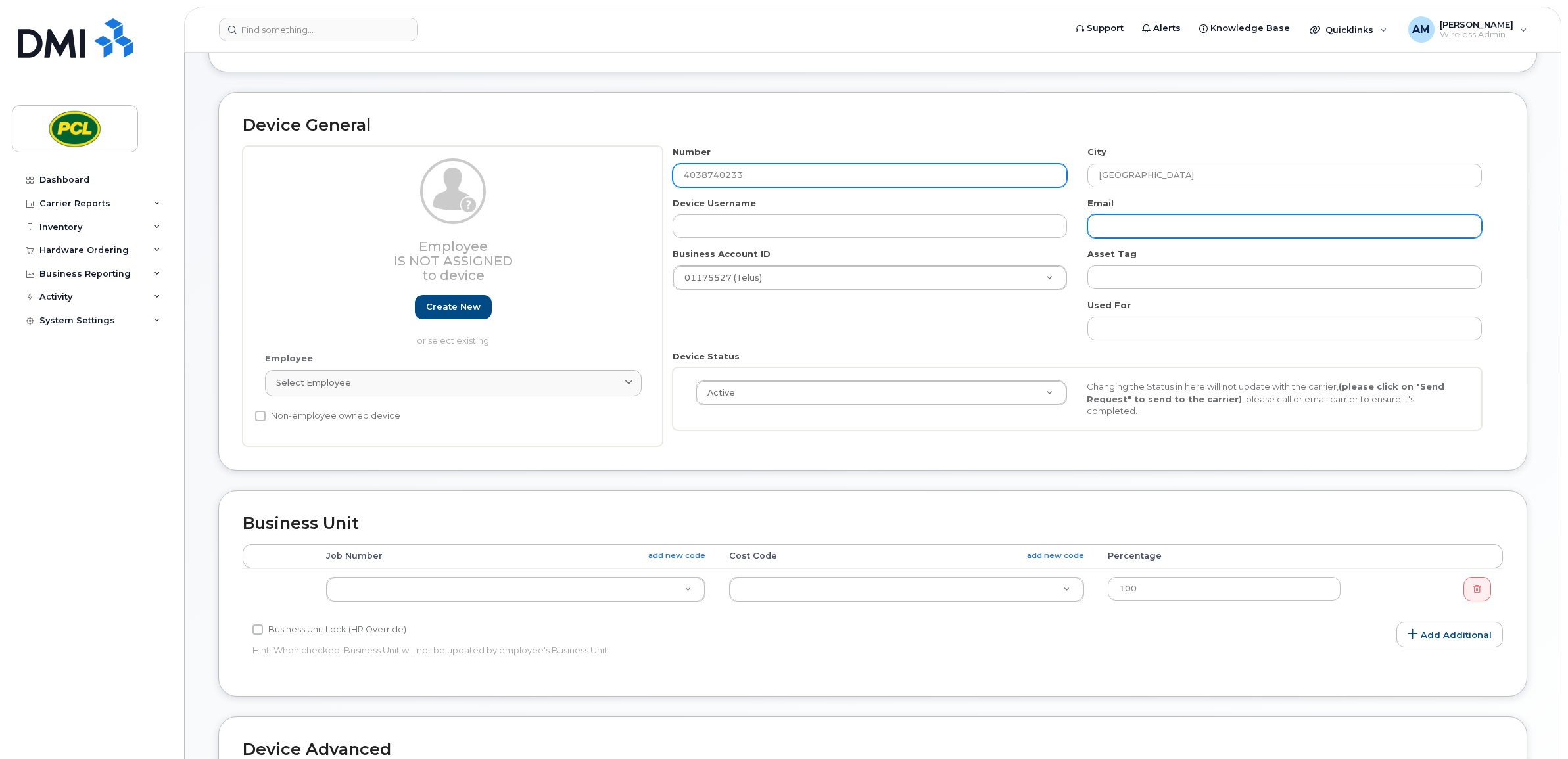
type input "4038740233"
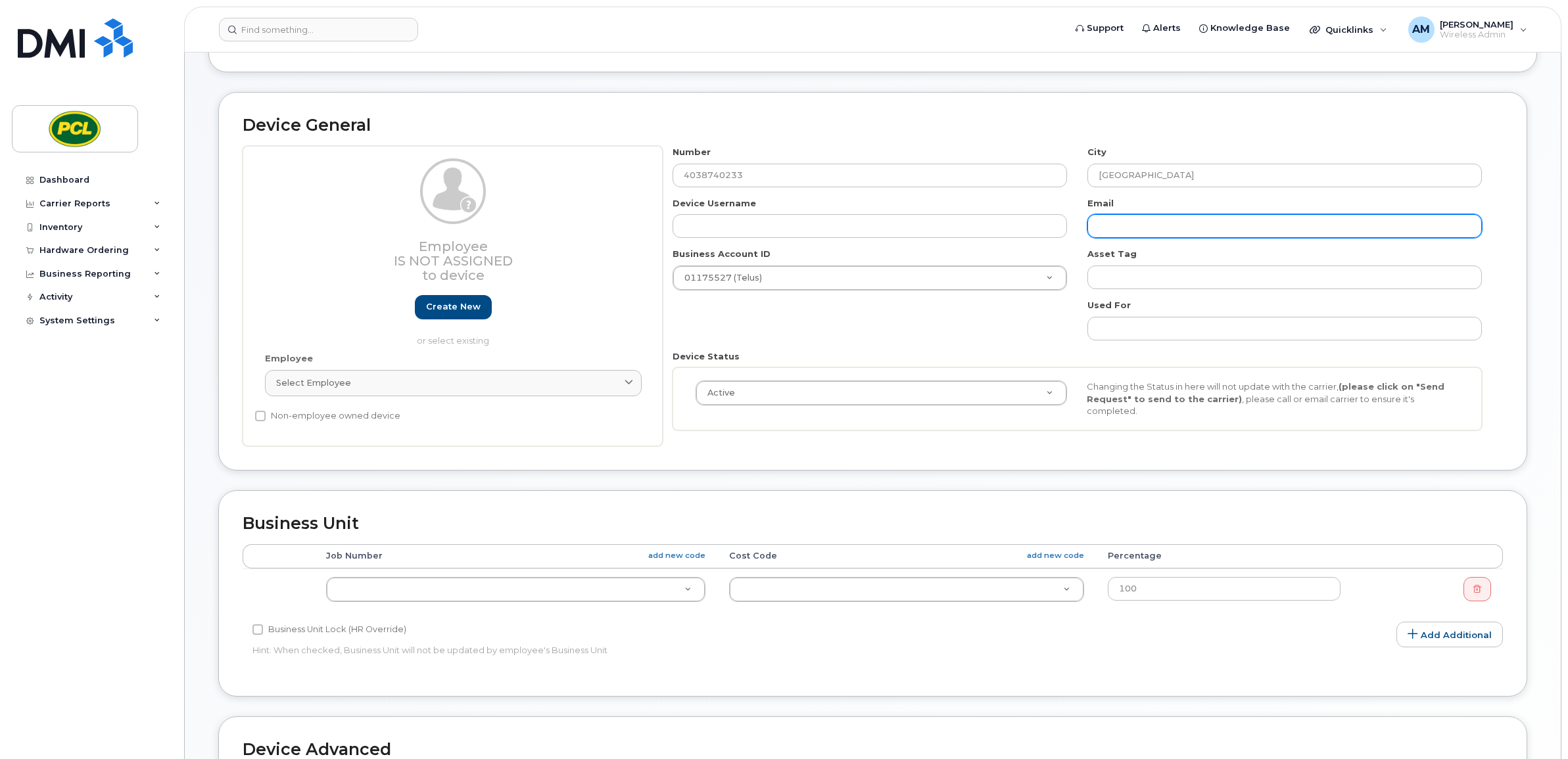
click at [1175, 224] on input "text" at bounding box center [1284, 226] width 395 height 24
type input "a"
click at [1015, 324] on div "Number 4038740233 City Calgary Device Username Email Business Account ID 011755…" at bounding box center [1078, 293] width 830 height 295
click at [1044, 264] on div "Business Account ID 01175527 (Telus) 01175527 (Telus) 02242236 (Telus) 01074172…" at bounding box center [870, 270] width 415 height 43
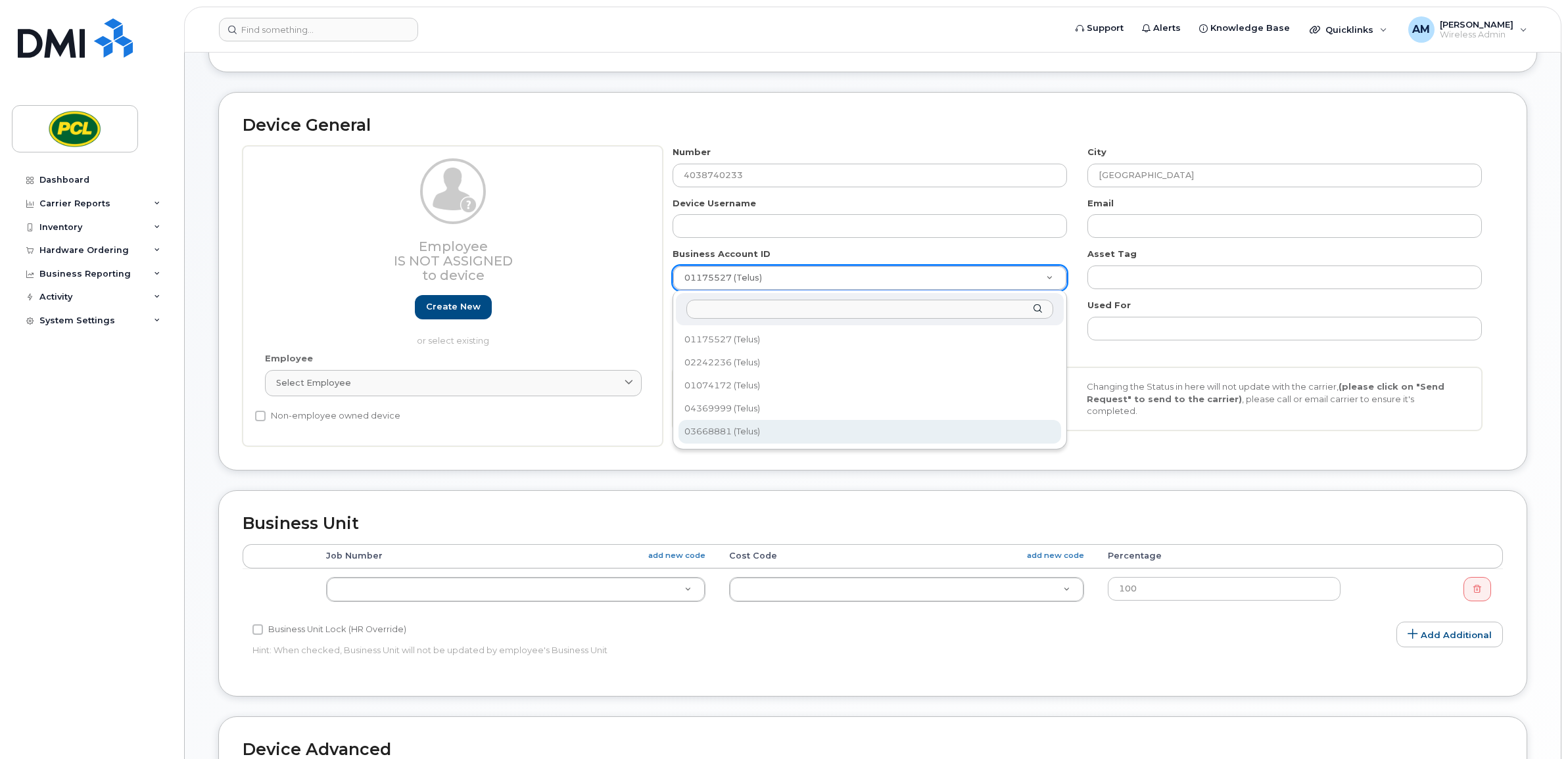
select select "719"
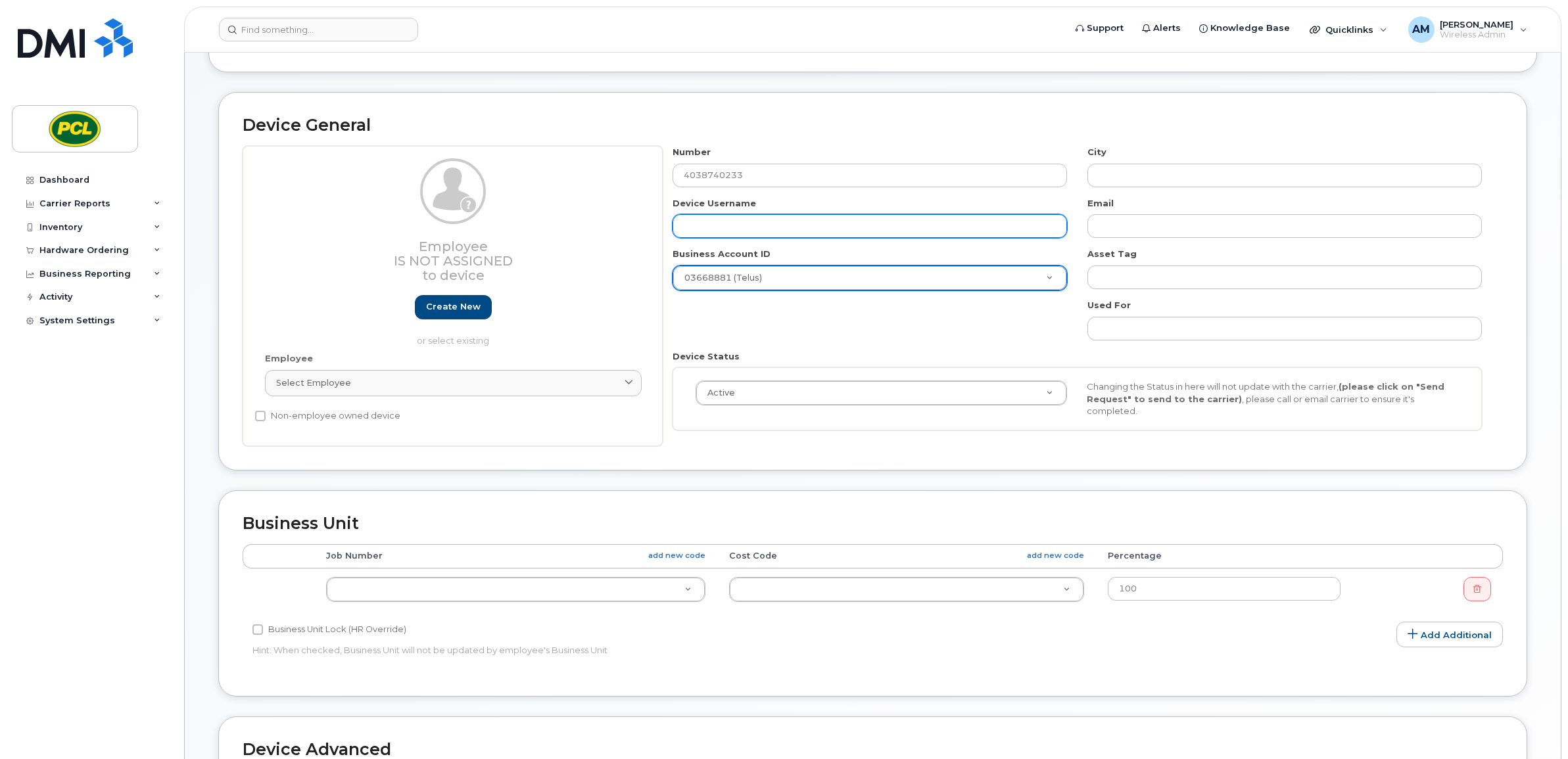
click at [756, 233] on input "text" at bounding box center [870, 226] width 395 height 24
paste input "0435285 4440.03013300"
type input "0435285 4440.03013300"
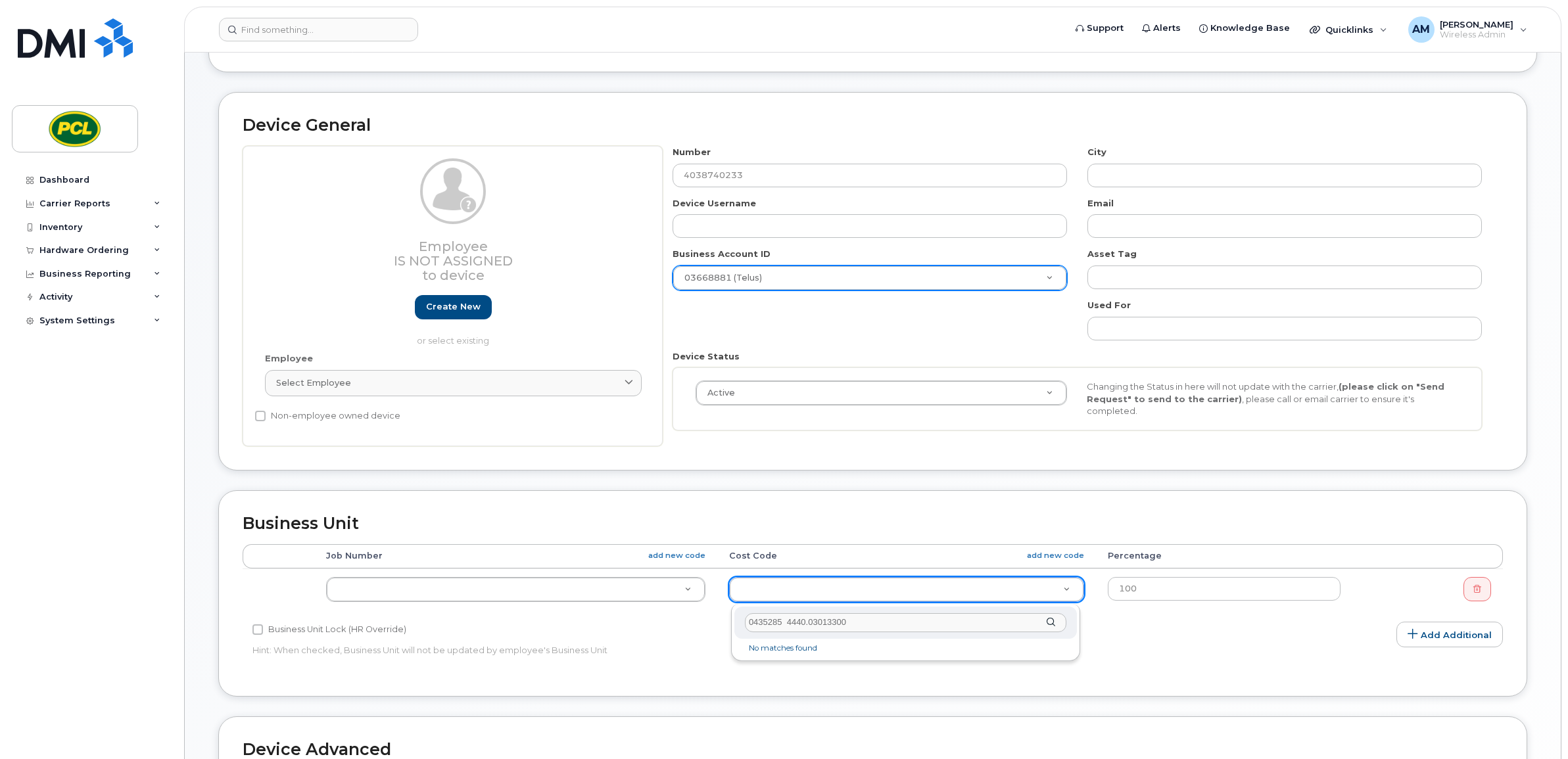
click at [779, 624] on input "0435285 4440.03013300" at bounding box center [906, 623] width 321 height 19
type input "4440.03013300"
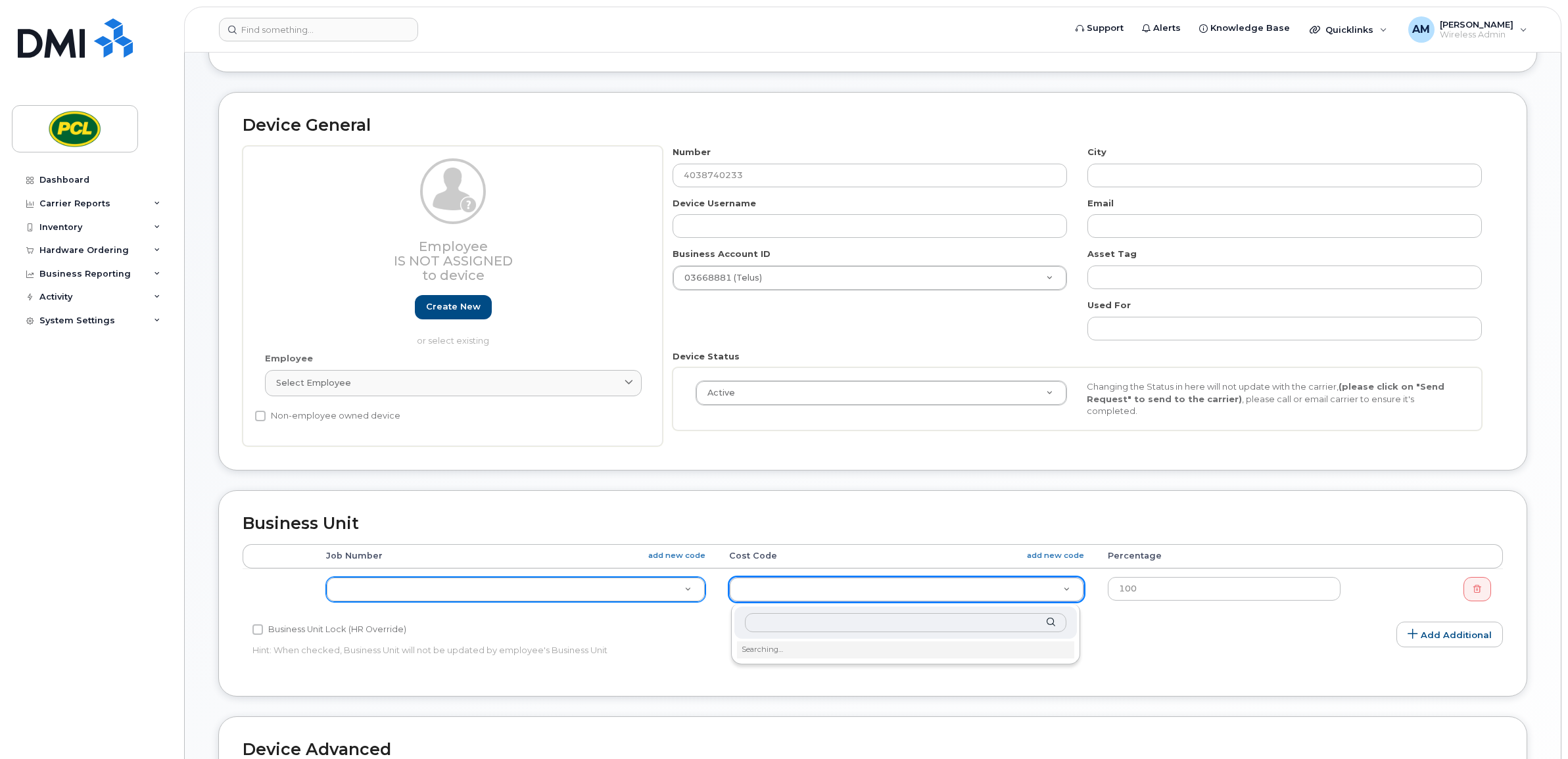
paste input "0435285"
type input "0435285"
click at [807, 621] on input "0435285" at bounding box center [906, 623] width 321 height 19
drag, startPoint x: 835, startPoint y: 592, endPoint x: 824, endPoint y: 593, distance: 11.0
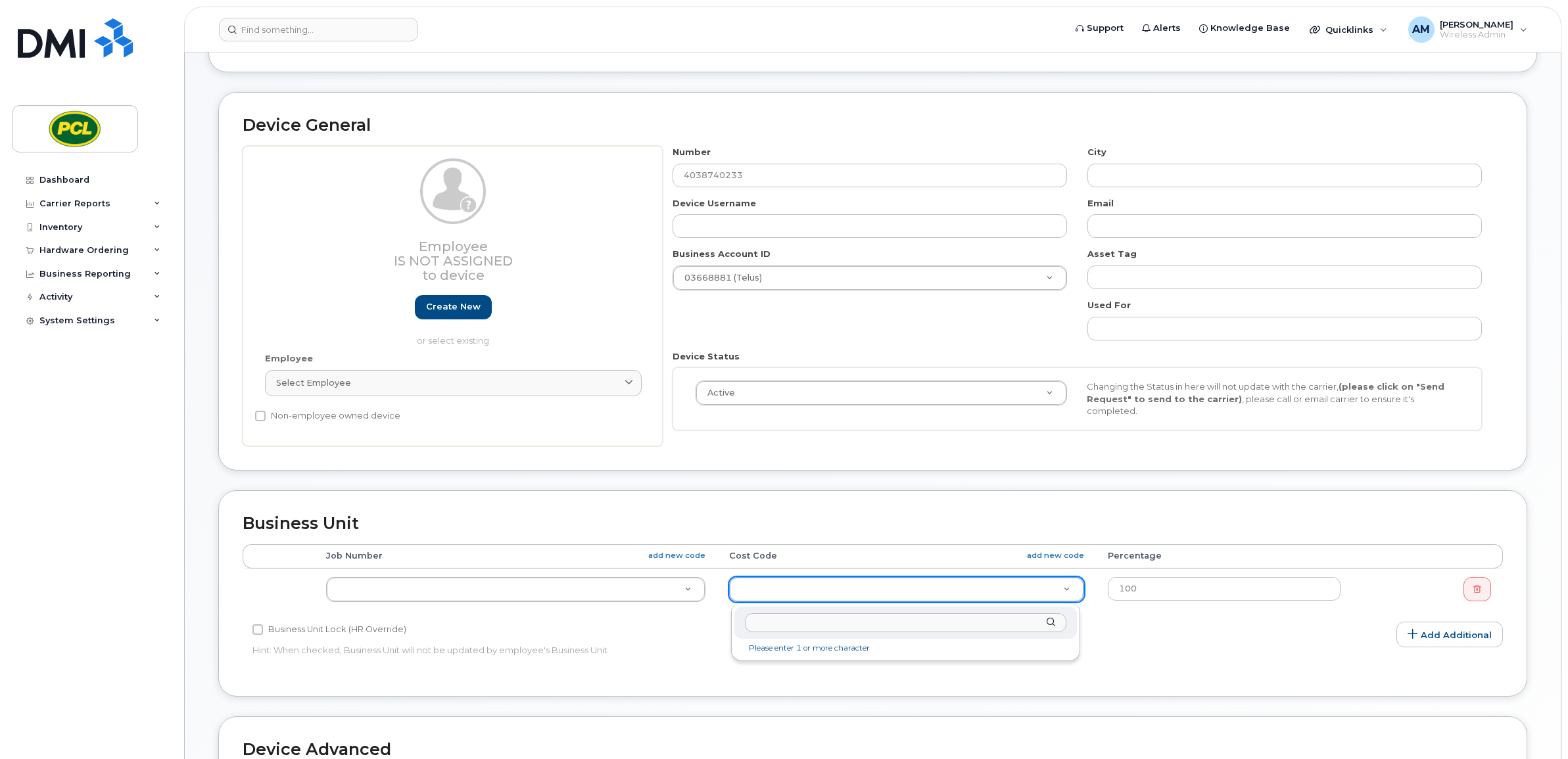
type input "0435285"
type input "am"
click at [821, 617] on input "text" at bounding box center [906, 623] width 321 height 19
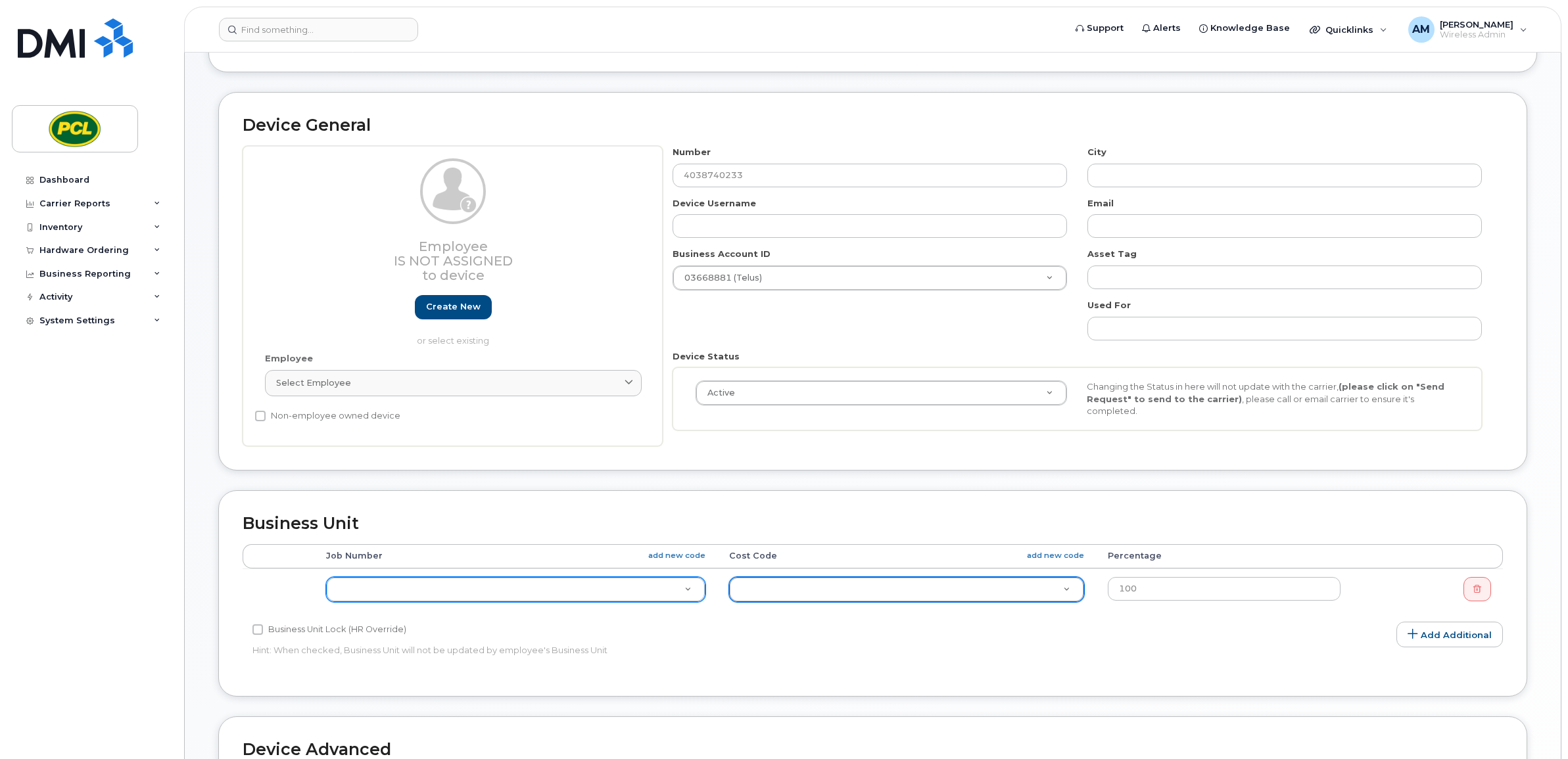
paste input "0435285"
type input "0435285"
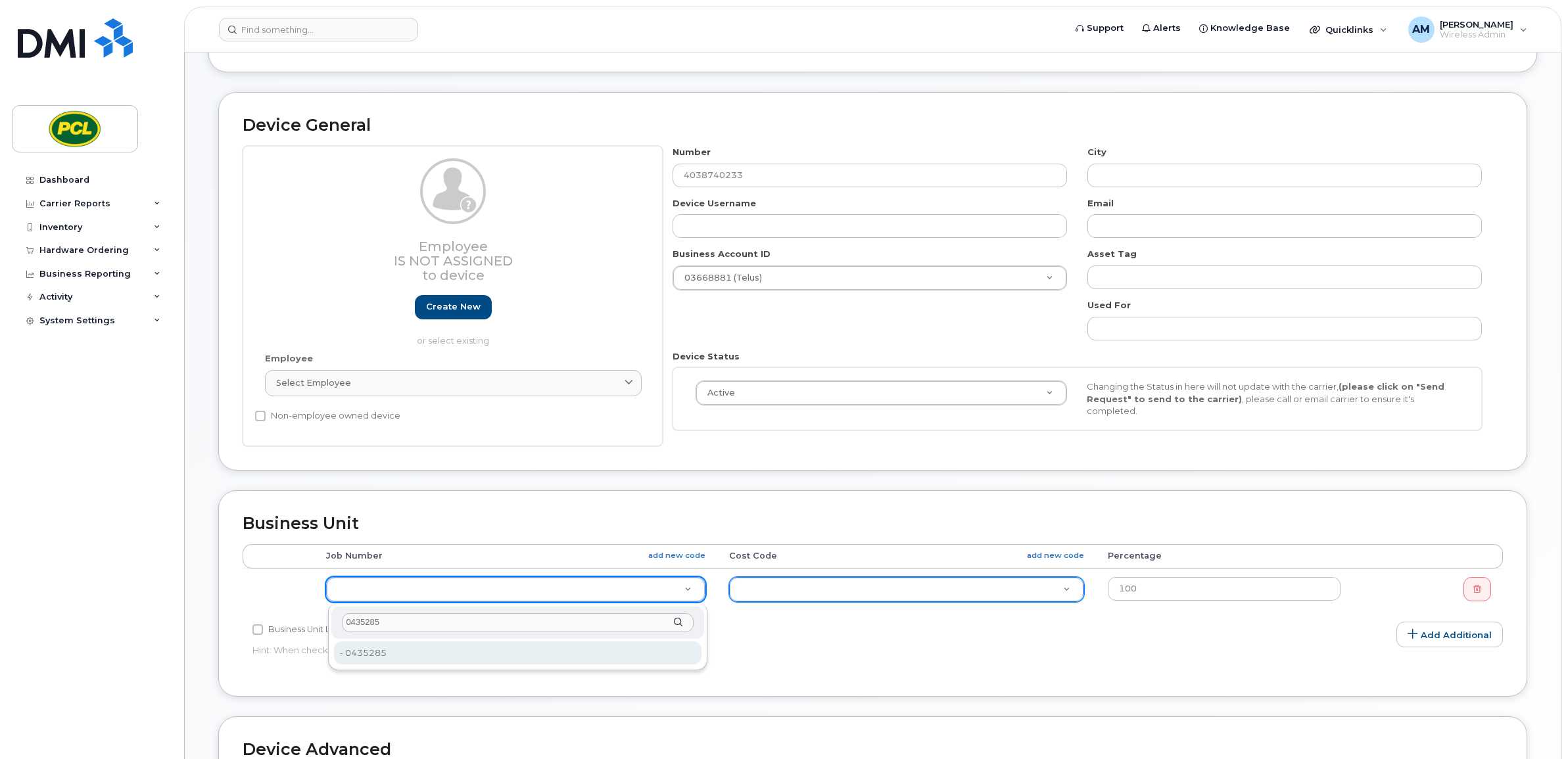
type input "0435285"
type input "2207815"
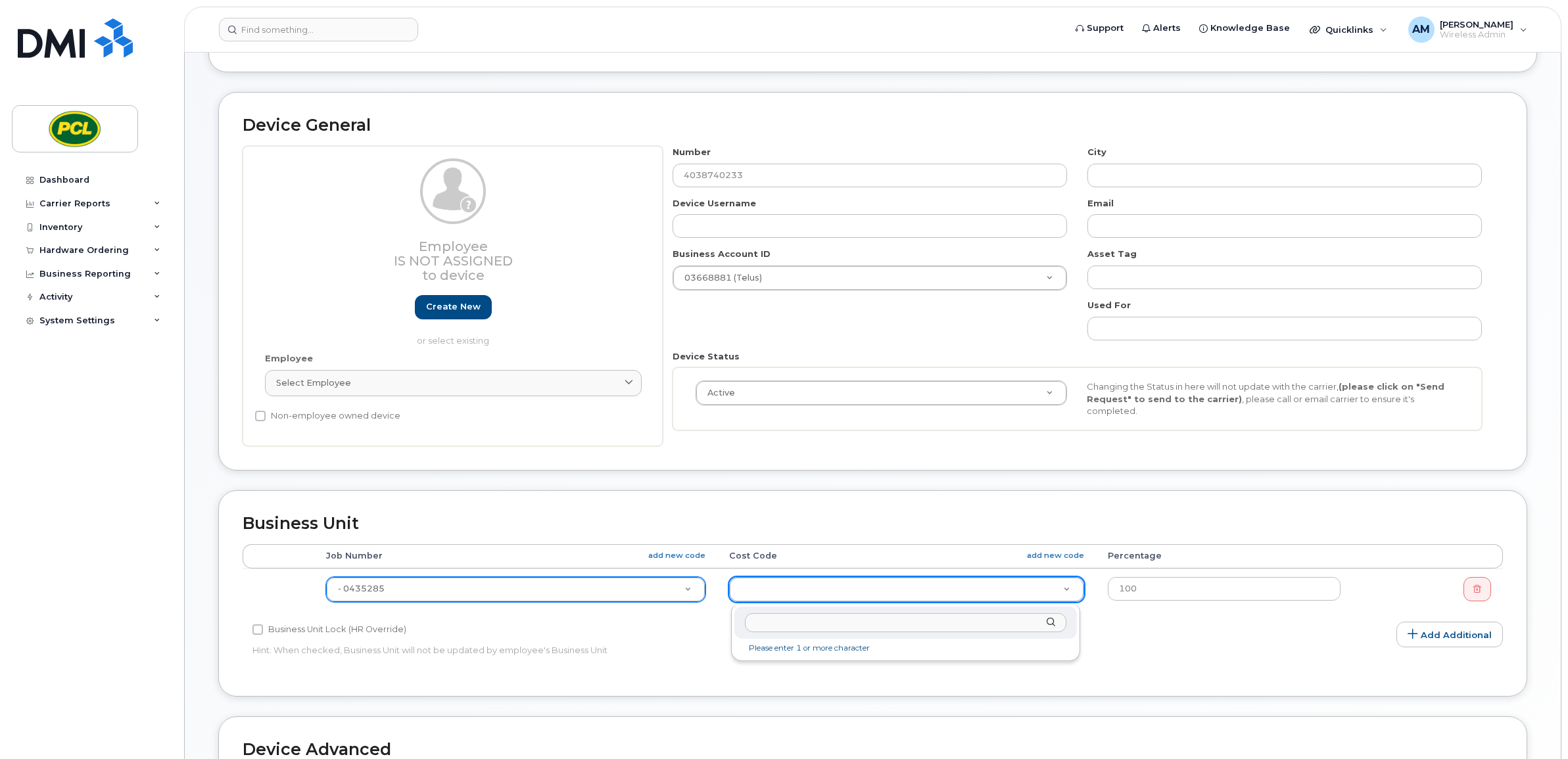
click at [956, 616] on input "text" at bounding box center [906, 623] width 321 height 19
paste input "4440.03013300"
type input "4440.03013300"
type input "2152547"
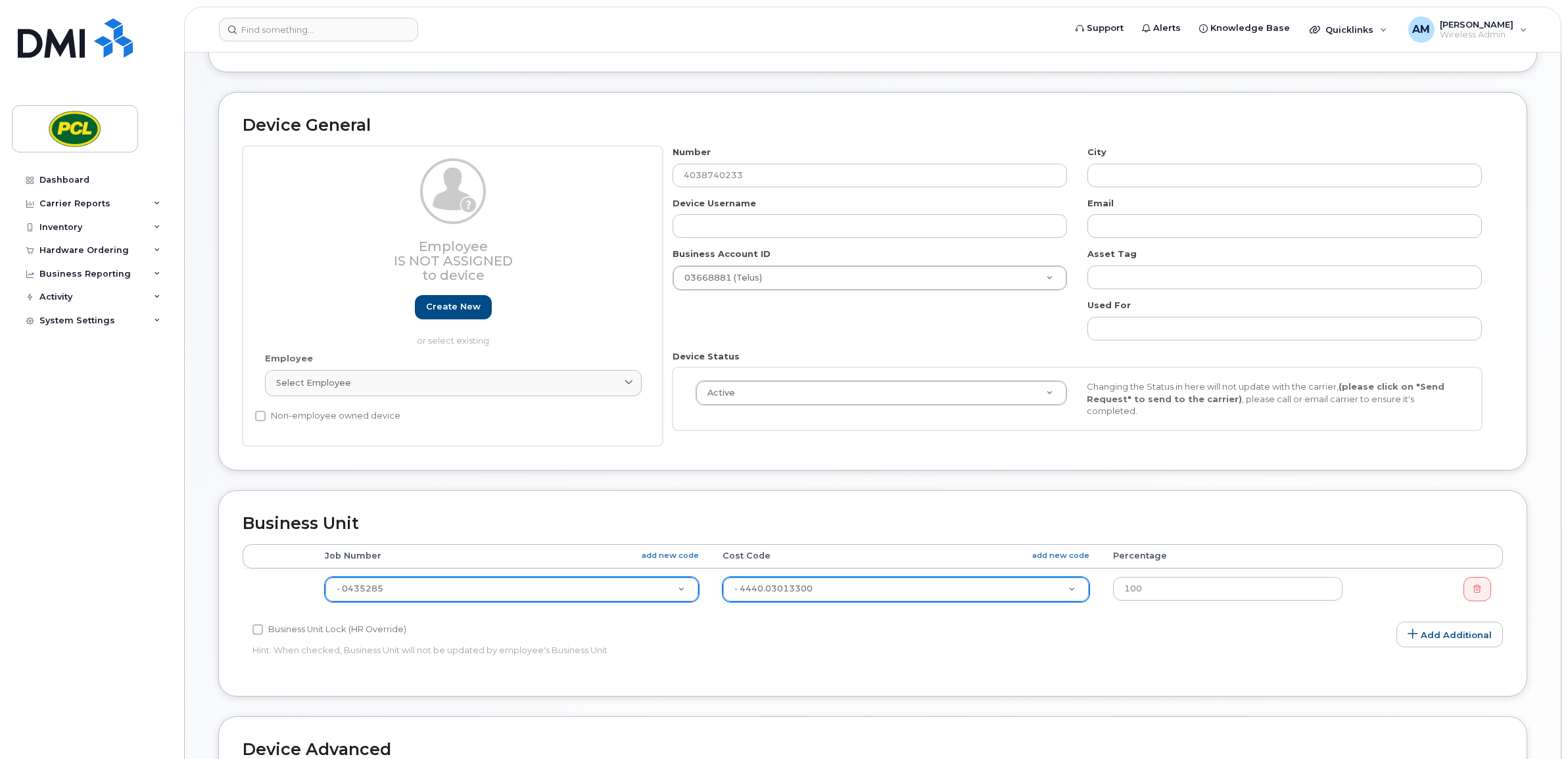
click at [1243, 646] on div "Accounting Categories Rules Accounting categories percentages must add up to 10…" at bounding box center [873, 608] width 1260 height 128
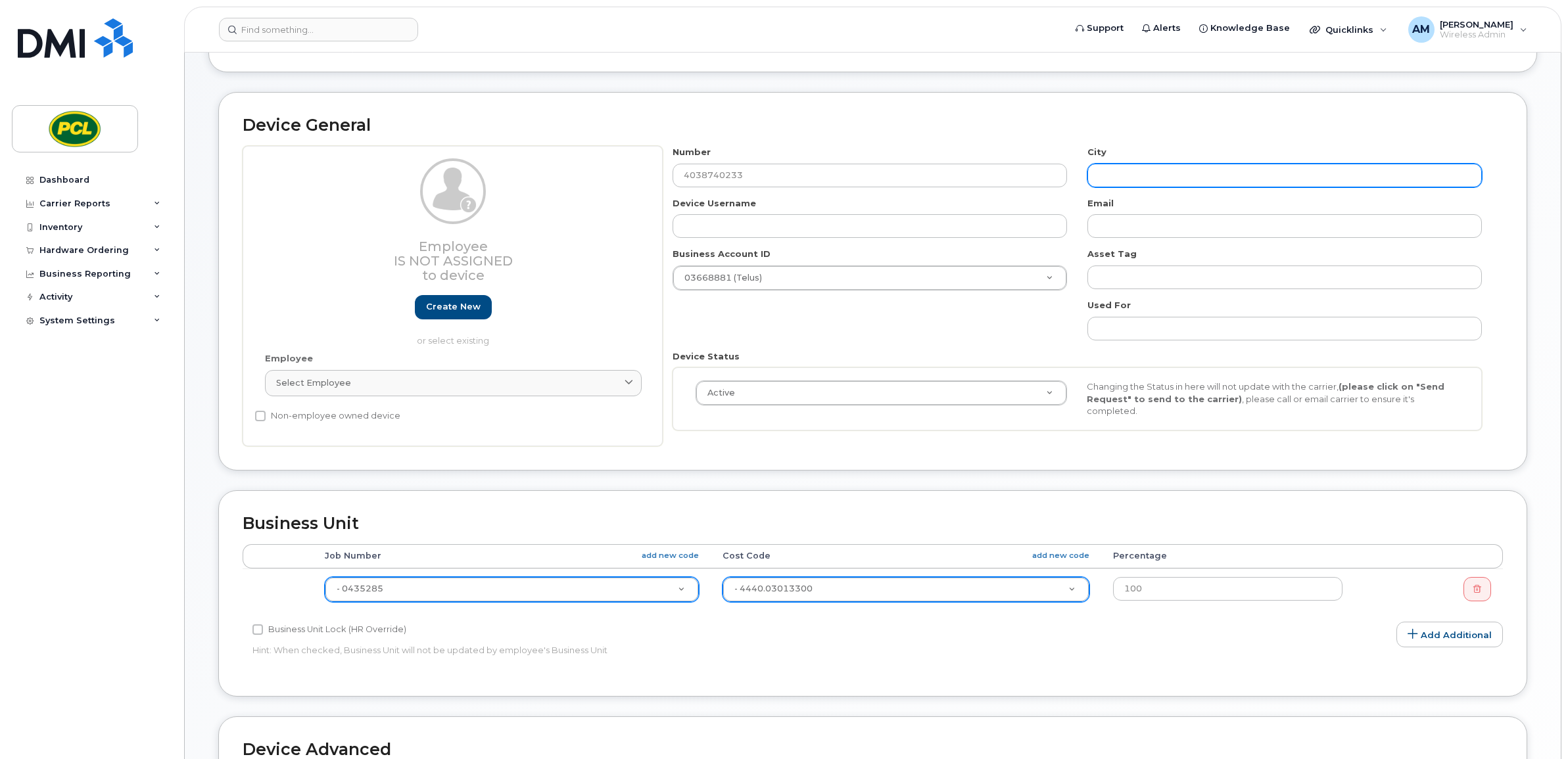
click at [1122, 172] on input "text" at bounding box center [1284, 175] width 395 height 24
type input "[GEOGRAPHIC_DATA]"
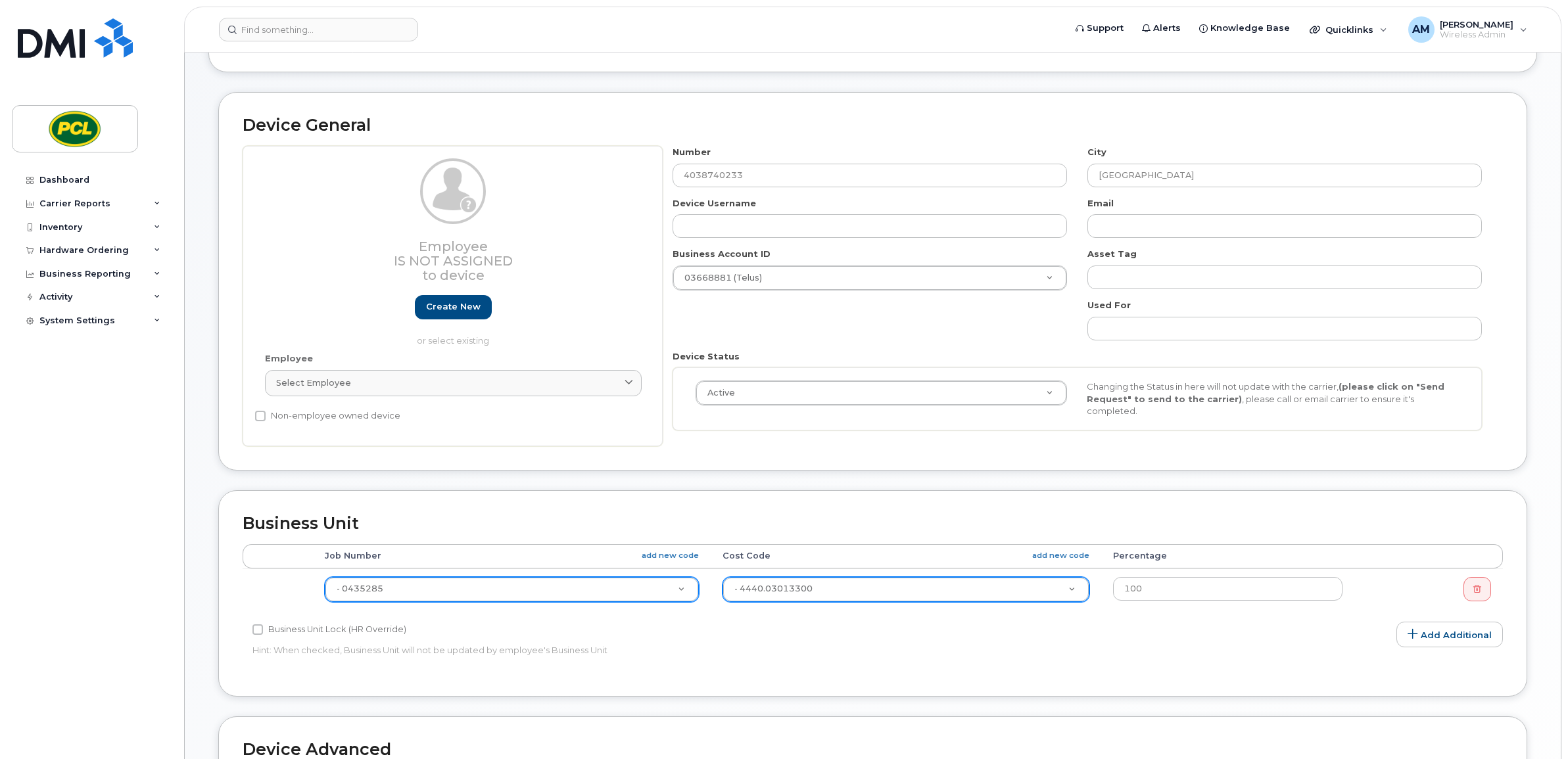
click at [1041, 133] on h2 "Device General" at bounding box center [873, 125] width 1260 height 19
click at [890, 231] on input "text" at bounding box center [870, 226] width 395 height 24
type input "[PERSON_NAME]"
click at [892, 349] on div "Number 4038740233 City Calgary Device Username Jamal Rahamatullah Email Busines…" at bounding box center [1078, 293] width 830 height 295
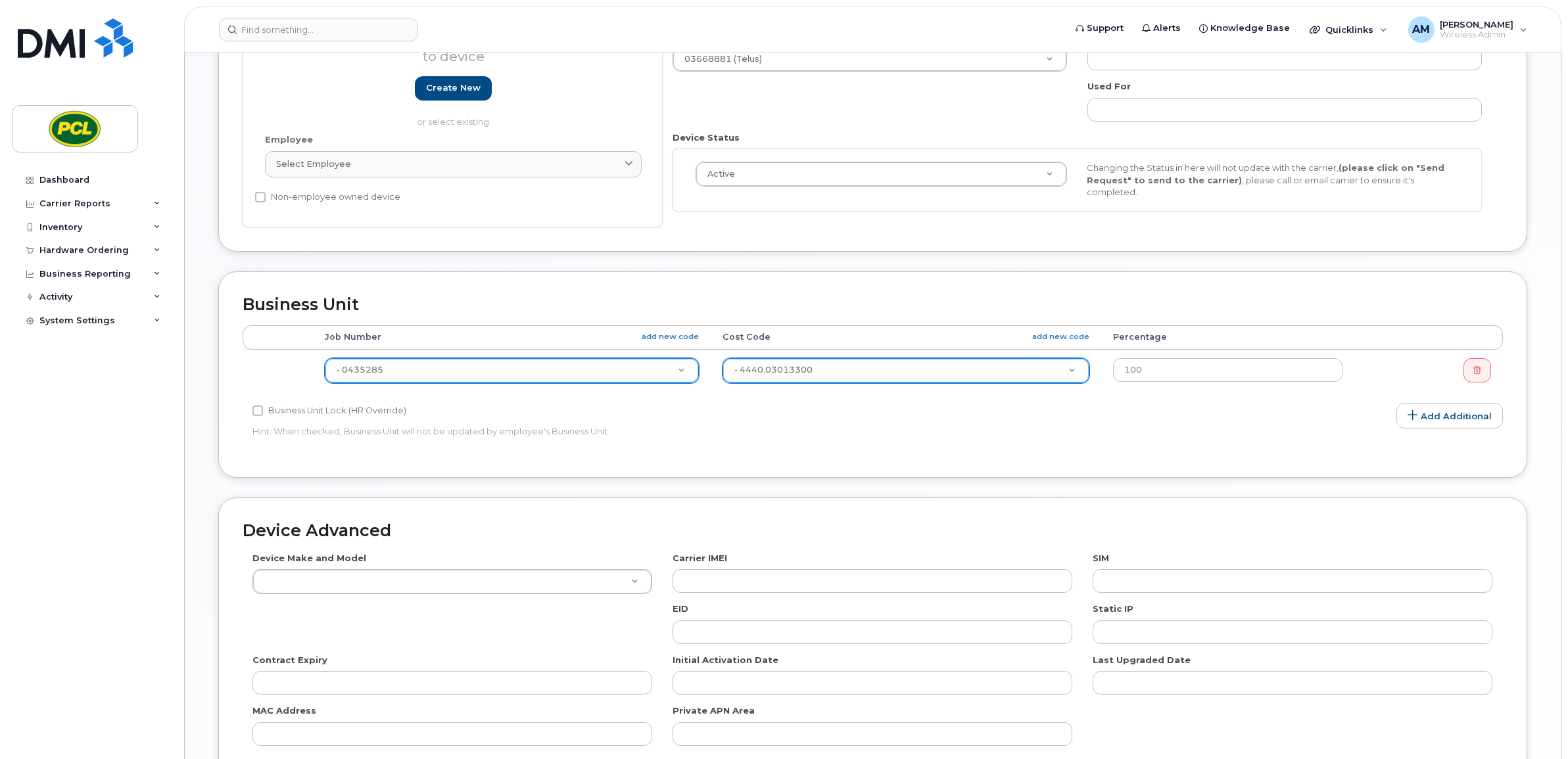
scroll to position [518, 0]
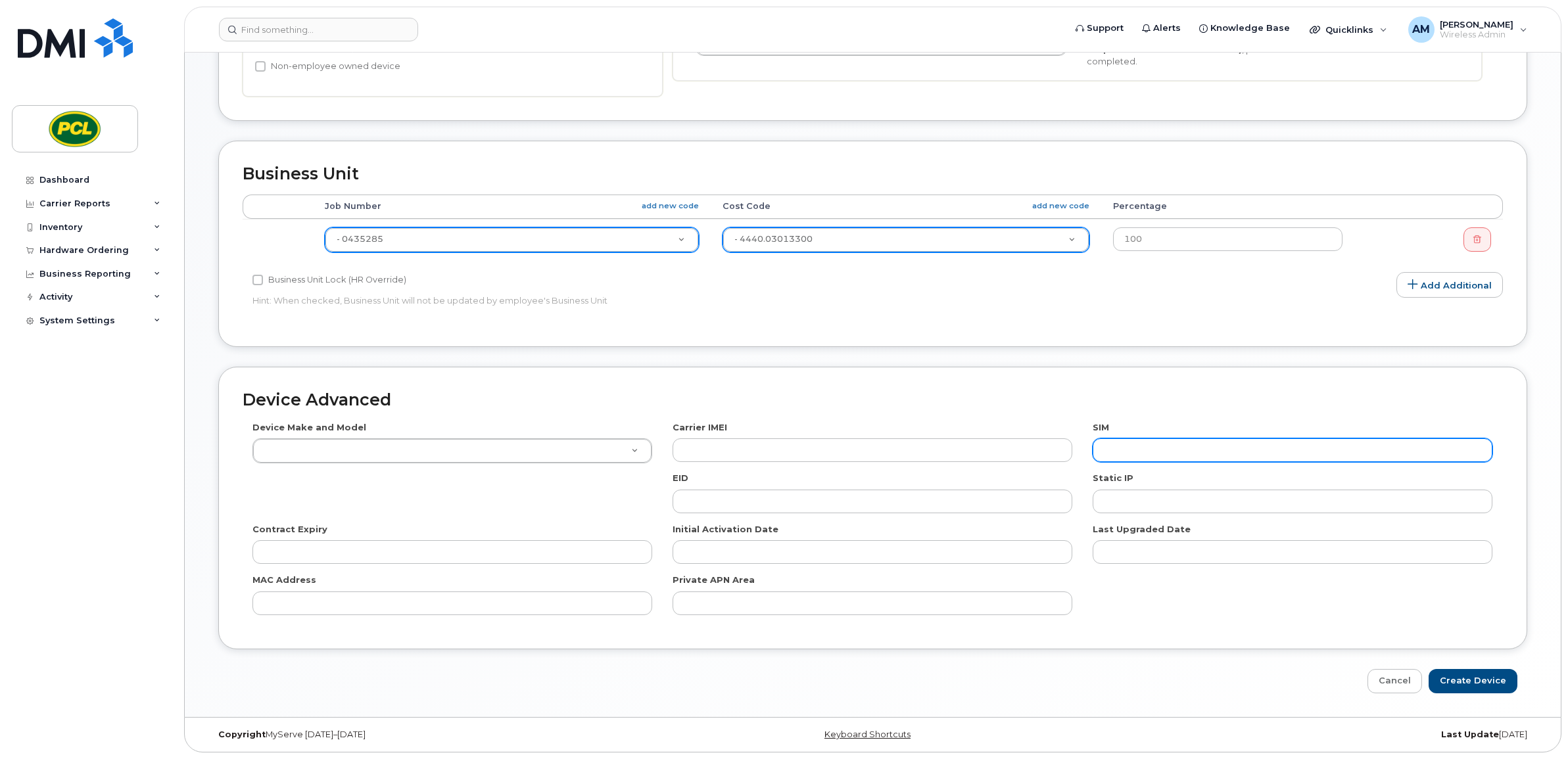
click at [1295, 442] on input "text" at bounding box center [1292, 450] width 400 height 24
click at [1115, 467] on div "Device Make and Model HUB Netgear Orbi Aircard E5836S Android LG G2 Cell Phone …" at bounding box center [873, 523] width 1260 height 204
click at [1128, 451] on input "text" at bounding box center [1292, 450] width 400 height 24
paste input "[TECHNICAL_ID]"
type input "[TECHNICAL_ID]"
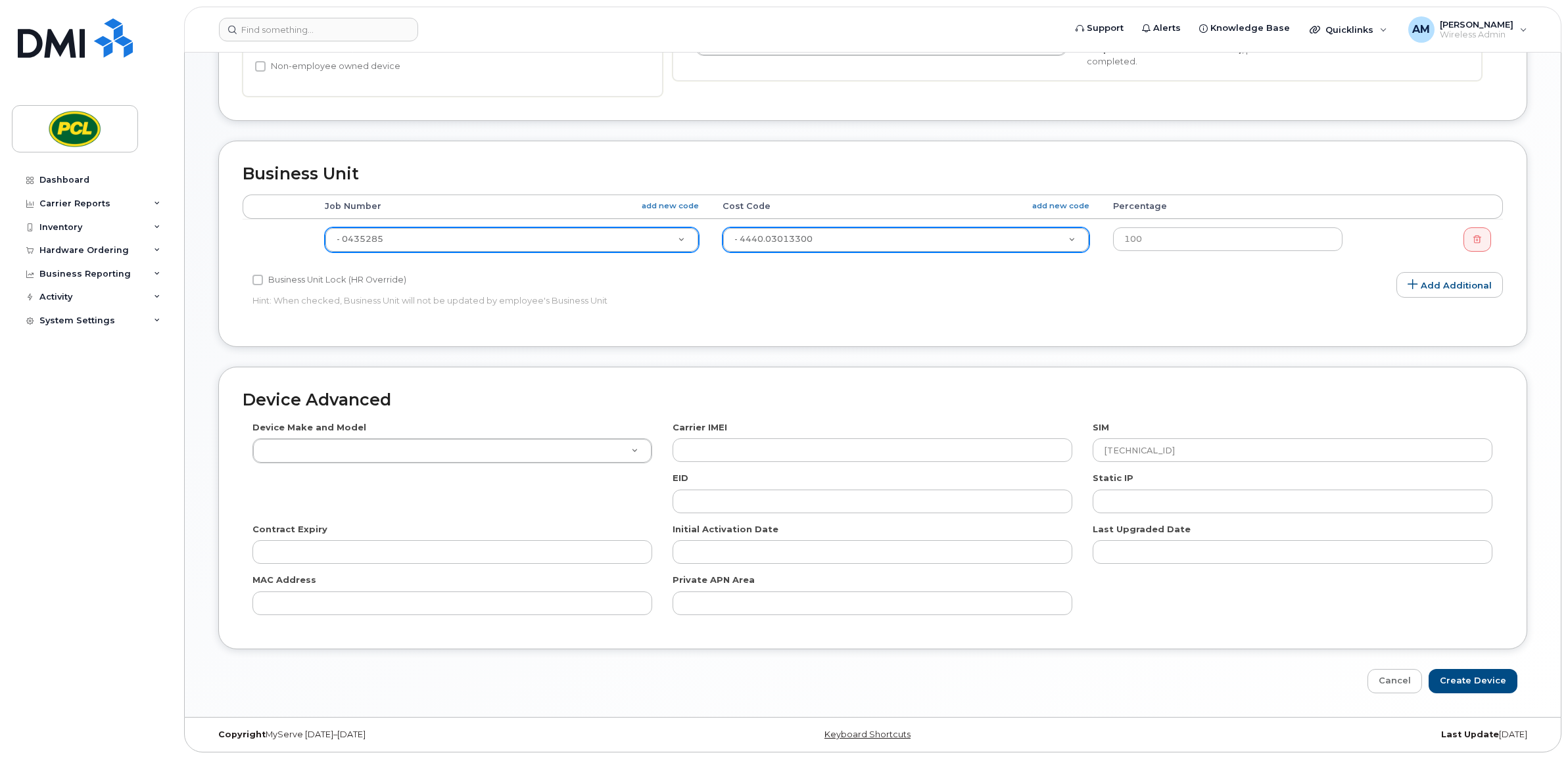
click at [954, 384] on div "Device Advanced Device Make and Model HUB Netgear Orbi Aircard E5836S Android L…" at bounding box center [873, 508] width 1309 height 283
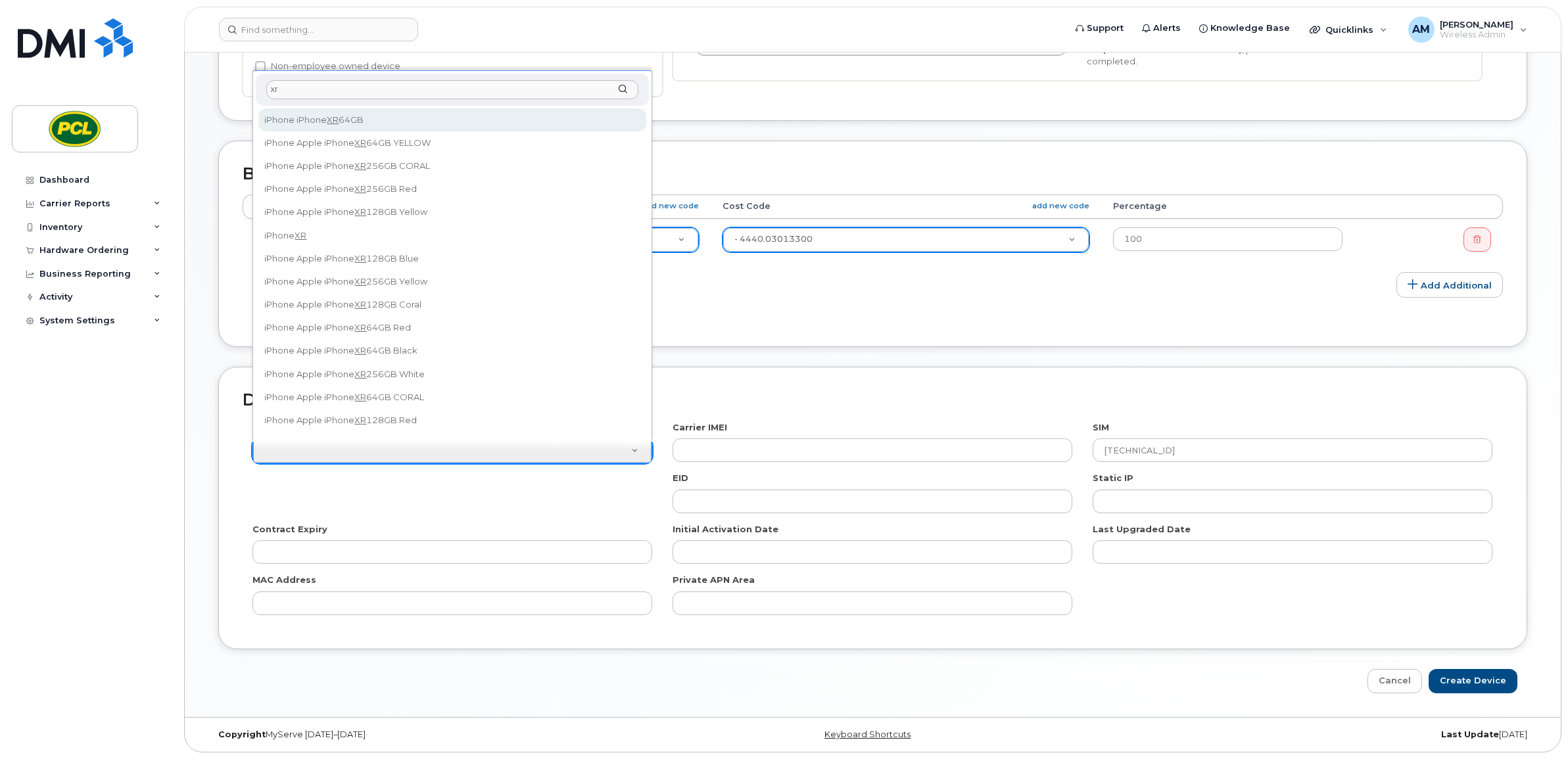
type input "xr"
select select "2469"
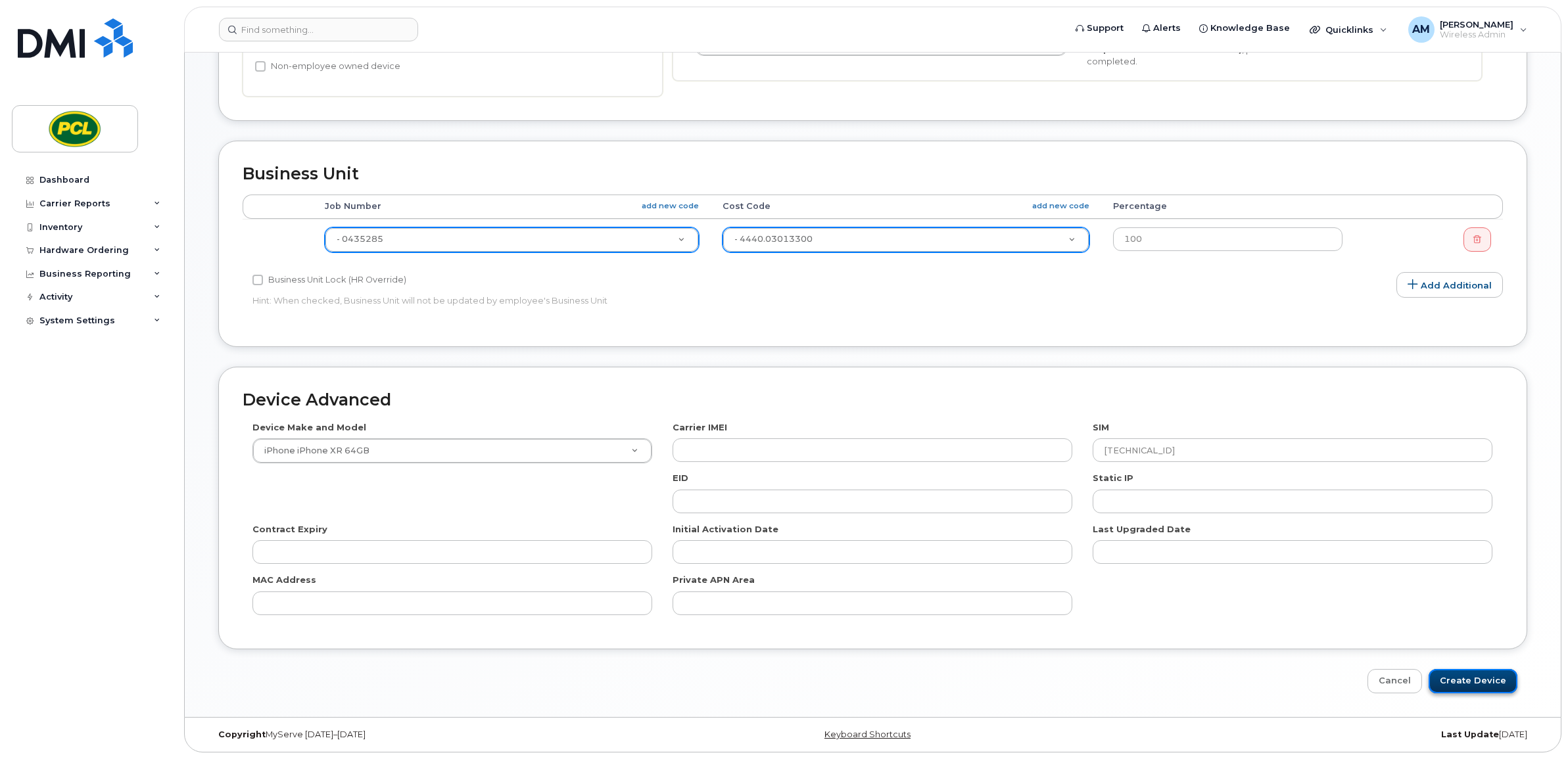
click at [1457, 684] on input "Create Device" at bounding box center [1473, 681] width 89 height 24
type input "Saving..."
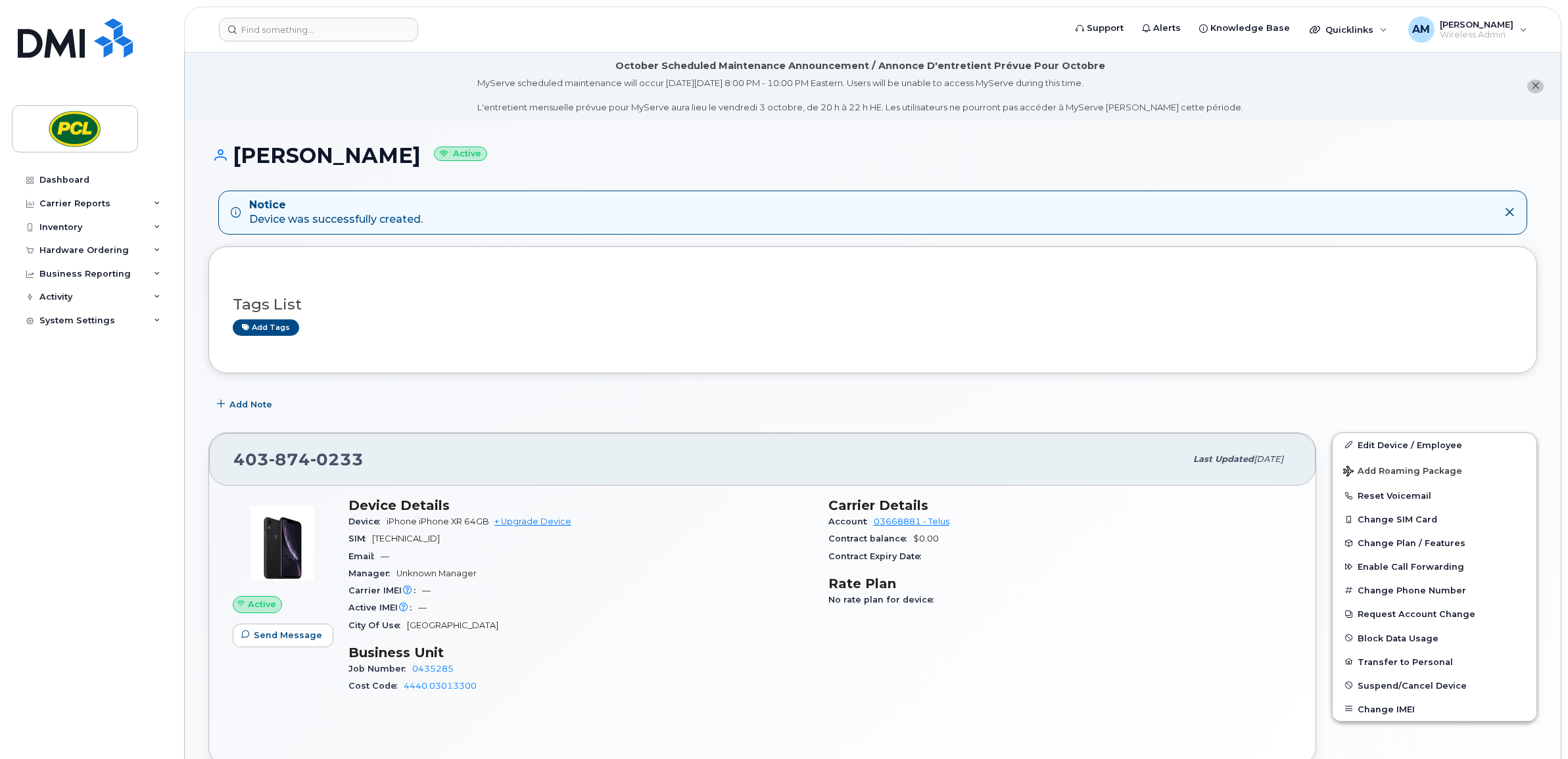
click at [633, 318] on div "Tags List Add tags" at bounding box center [873, 310] width 1280 height 50
